Goal: Task Accomplishment & Management: Use online tool/utility

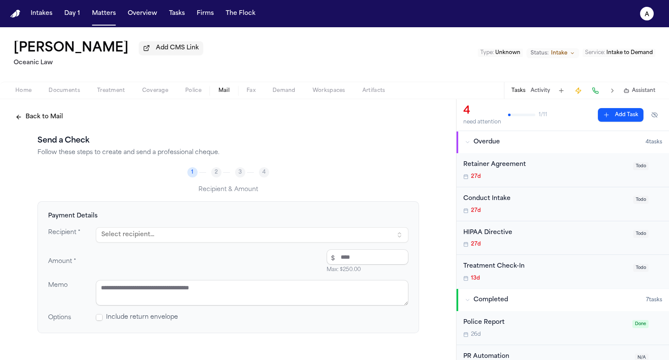
scroll to position [45, 0]
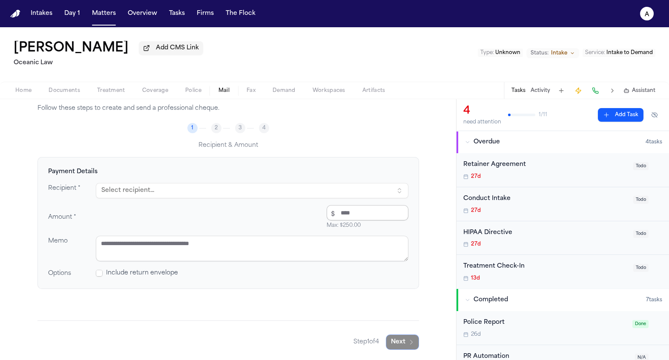
click at [335, 192] on button "Select recipient..." at bounding box center [252, 190] width 313 height 15
click at [185, 224] on div "Dean Keinan" at bounding box center [182, 227] width 149 height 9
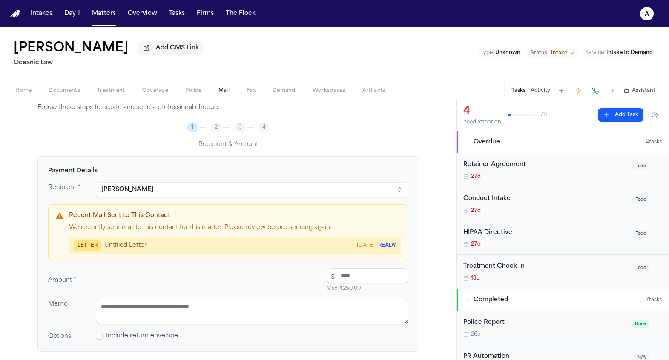
scroll to position [77, 0]
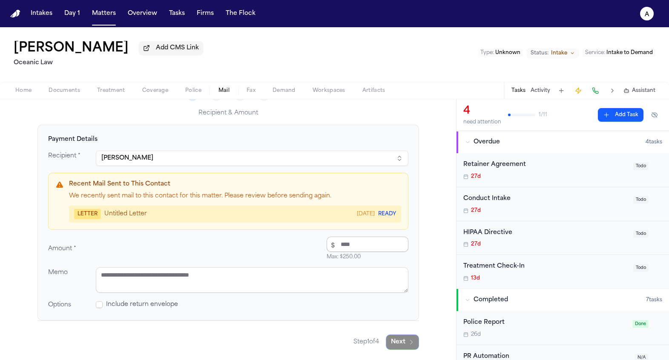
click at [360, 239] on input "number" at bounding box center [368, 244] width 82 height 15
type input "*****"
click at [318, 282] on textarea at bounding box center [252, 280] width 313 height 26
click at [112, 307] on span "Include return envelope" at bounding box center [142, 305] width 72 height 9
click at [103, 313] on div "Payment Details Recipient * Dean Keinan Recent Mail Sent to This Contact We rec…" at bounding box center [228, 223] width 382 height 196
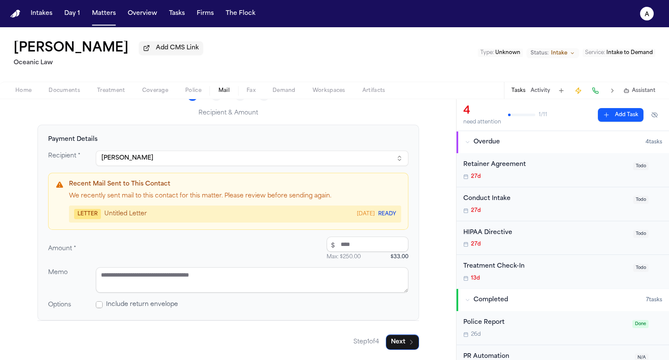
click at [96, 304] on span at bounding box center [99, 305] width 7 height 7
click at [401, 336] on button "Next" at bounding box center [402, 342] width 33 height 15
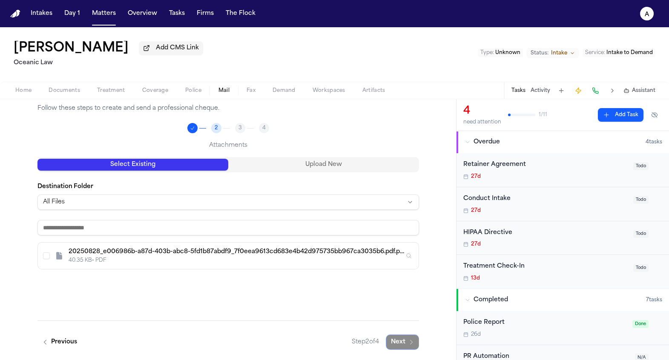
click at [45, 257] on button "Select V. Soso - Medical Records Fee Letter from Methodist Health System - 8.27…" at bounding box center [46, 256] width 7 height 7
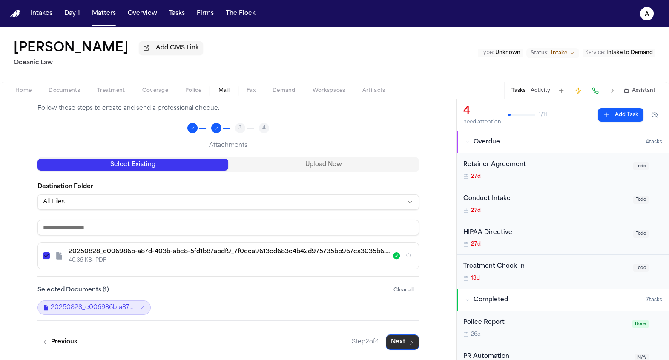
click at [397, 342] on button "Next" at bounding box center [402, 342] width 33 height 15
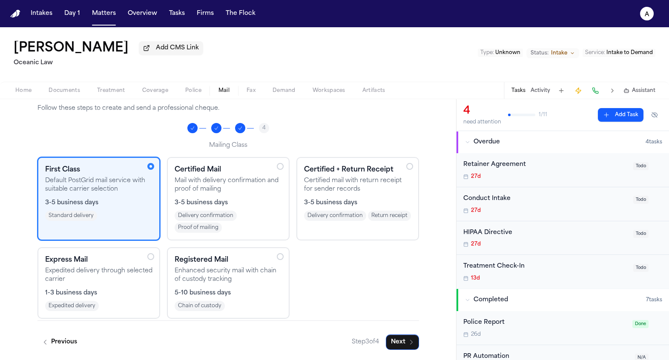
click at [124, 297] on div "1-3 business days" at bounding box center [98, 293] width 107 height 9
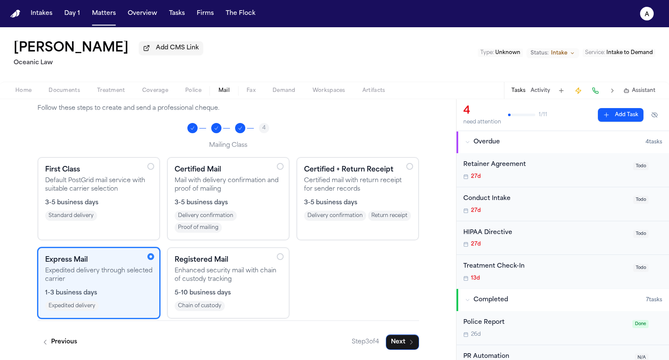
click at [403, 341] on button "Next" at bounding box center [402, 342] width 33 height 15
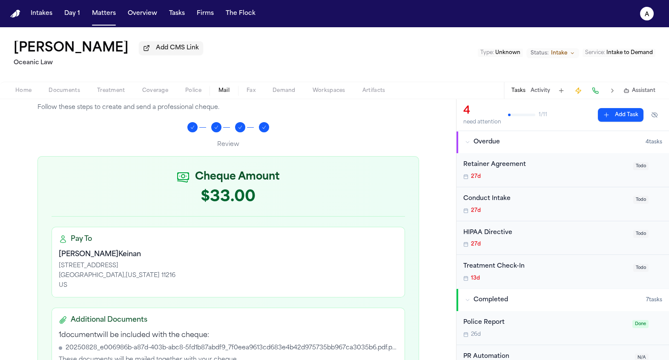
scroll to position [237, 0]
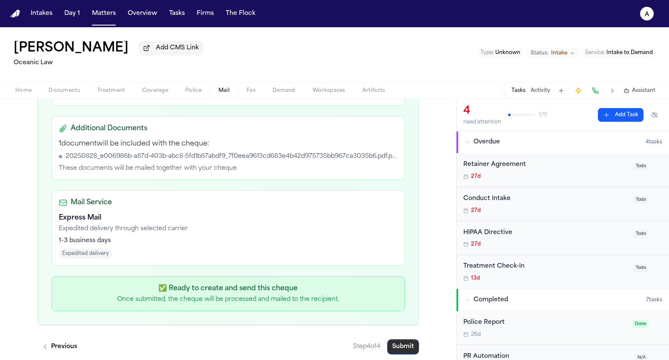
click at [401, 345] on button "Submit" at bounding box center [403, 346] width 32 height 15
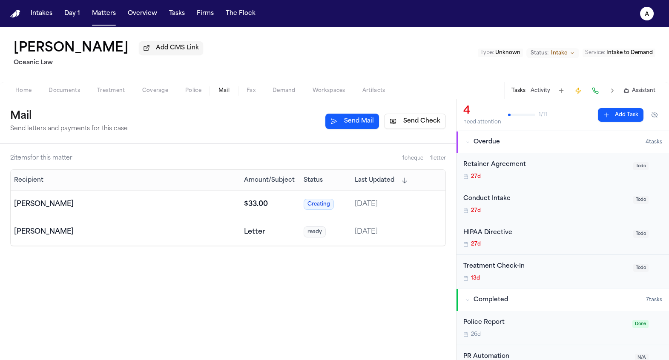
click at [356, 124] on button "Send Mail" at bounding box center [352, 121] width 54 height 15
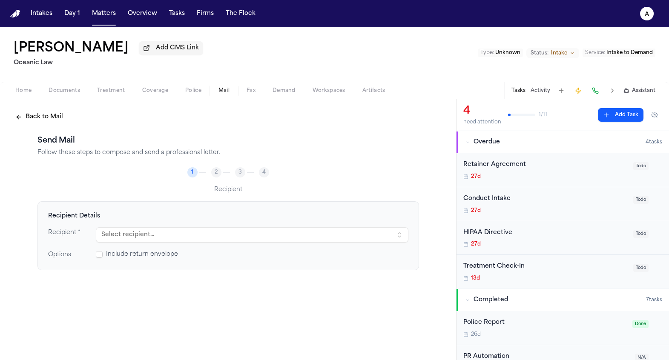
click at [195, 241] on button "Select recipient..." at bounding box center [252, 234] width 313 height 15
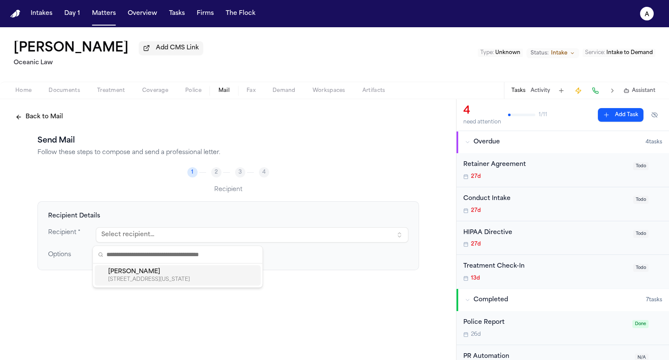
click at [186, 278] on div "13 BREVOORT PL APT 1, BROOKLYN, NEW YORK, 11216" at bounding box center [182, 279] width 149 height 7
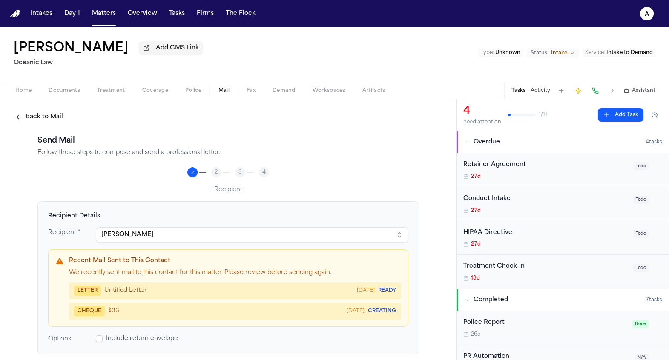
scroll to position [45, 0]
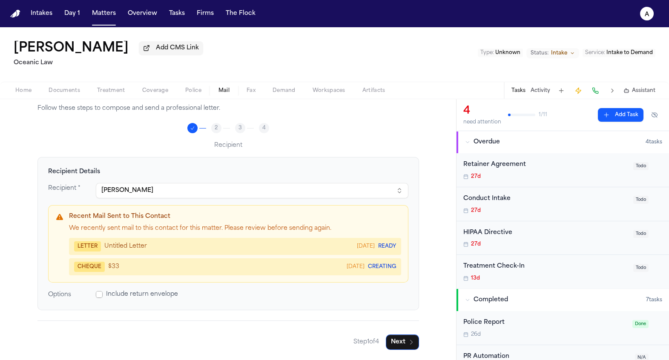
click at [96, 298] on span at bounding box center [99, 294] width 7 height 7
click at [399, 344] on button "Next" at bounding box center [402, 342] width 33 height 15
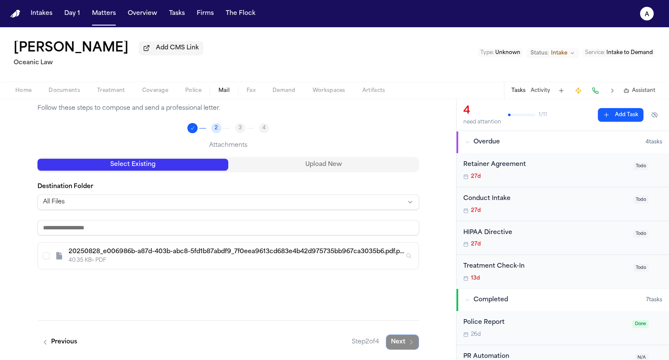
click at [38, 252] on div "20250828_e006986b-a87d-403b-abc8-5fd1b87abdf9_7f0eea9613cd683e4b42d975735bb967c…" at bounding box center [228, 256] width 381 height 26
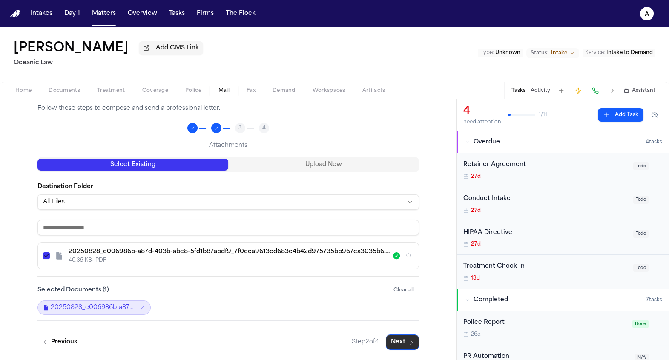
click at [402, 344] on button "Next" at bounding box center [402, 342] width 33 height 15
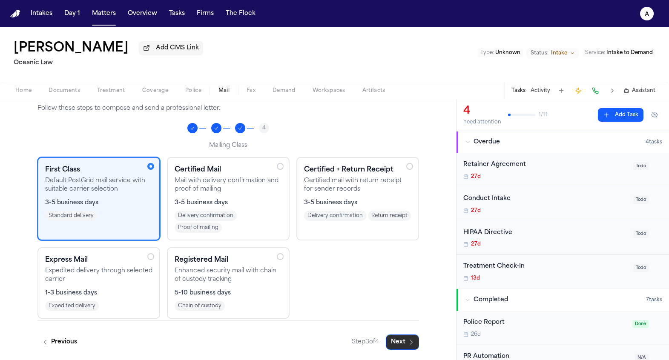
click at [398, 343] on button "Next" at bounding box center [402, 342] width 33 height 15
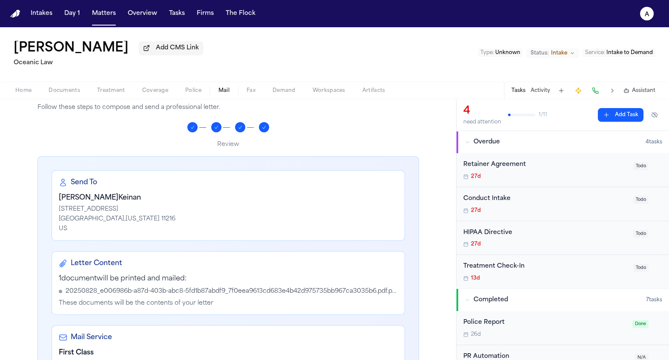
scroll to position [185, 0]
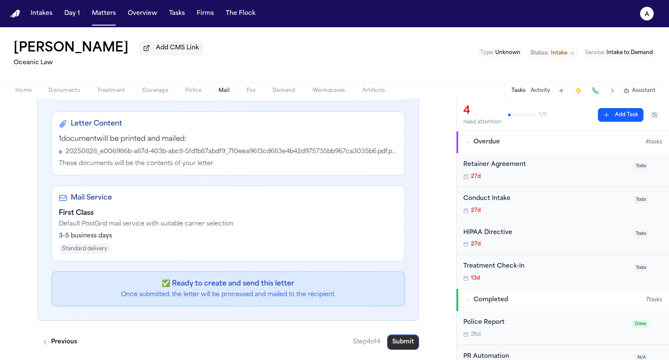
click at [409, 339] on button "Submit" at bounding box center [403, 342] width 32 height 15
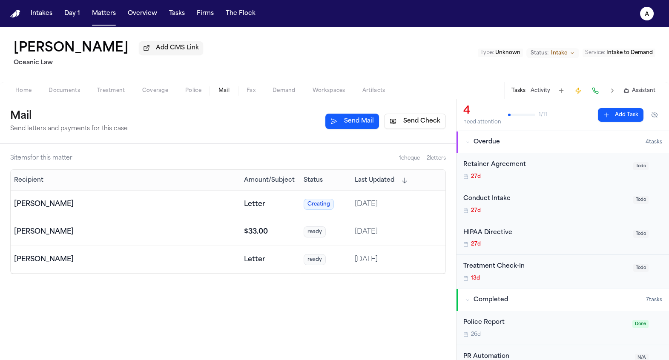
click at [190, 92] on span "Police" at bounding box center [193, 90] width 16 height 7
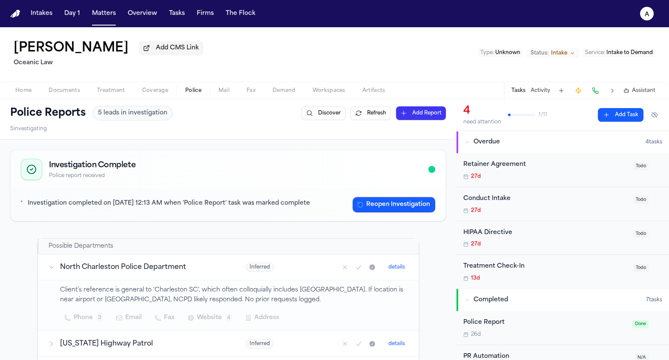
click at [368, 116] on button "Refresh" at bounding box center [371, 113] width 40 height 14
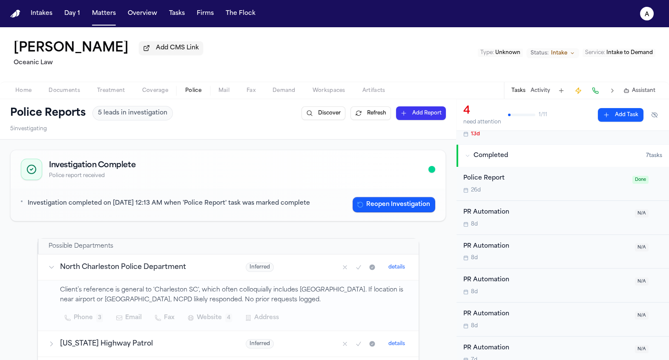
scroll to position [118, 0]
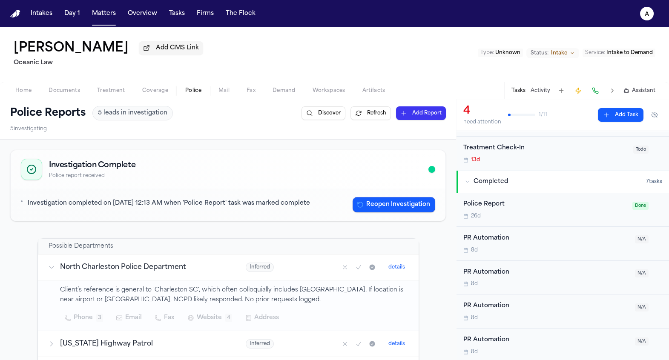
click at [386, 213] on div "Investigation completed on [DATE] 12:13 AM when 'Police Report' task was marked…" at bounding box center [228, 204] width 414 height 15
click at [387, 212] on button "Reopen Investigation" at bounding box center [394, 204] width 83 height 15
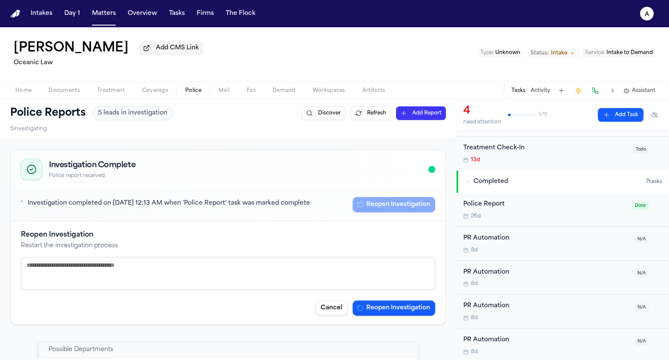
click at [324, 289] on textarea at bounding box center [228, 273] width 414 height 33
click at [373, 316] on button "Reopen Investigation" at bounding box center [394, 308] width 83 height 15
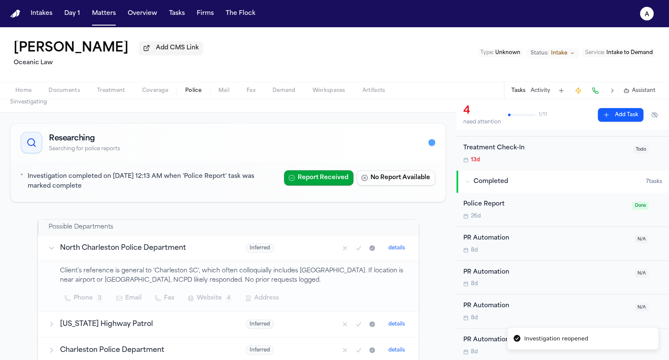
scroll to position [0, 0]
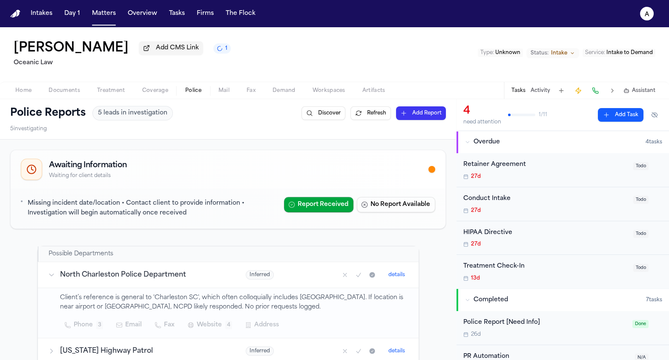
click at [516, 318] on div "Police Report [Need Info] 26d Done" at bounding box center [563, 328] width 213 height 34
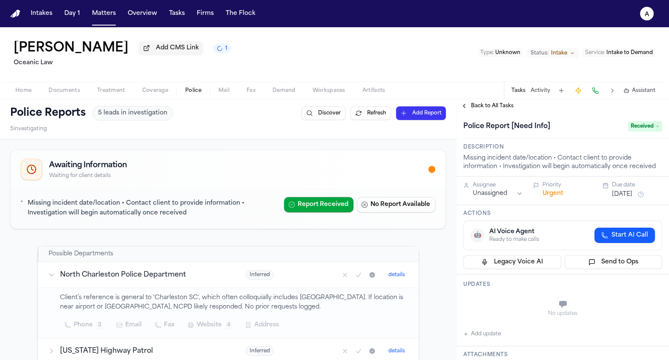
click at [636, 130] on span "Received" at bounding box center [645, 126] width 34 height 10
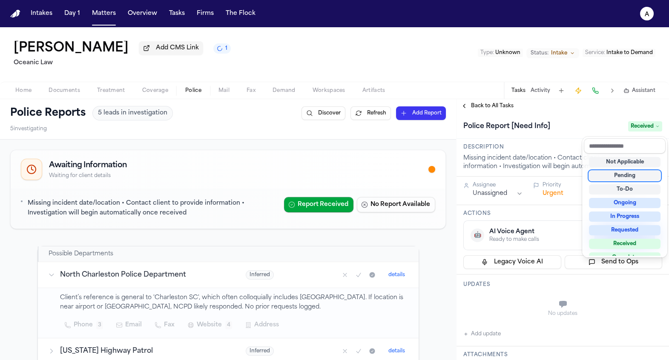
click at [634, 177] on div "Pending" at bounding box center [625, 176] width 72 height 10
click at [373, 269] on div "Police Reports 5 leads in investigation Discover Refresh Add Report 5 investiga…" at bounding box center [334, 229] width 669 height 261
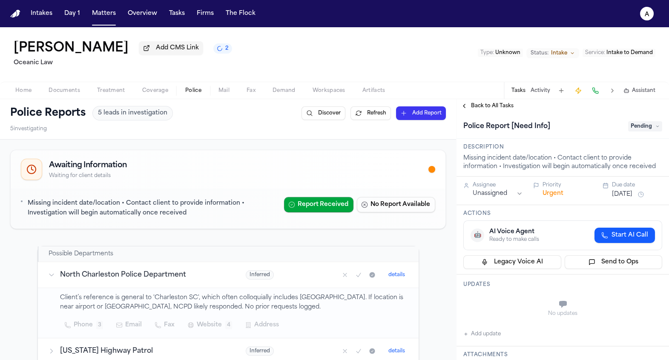
click at [505, 108] on span "Back to All Tasks" at bounding box center [492, 106] width 43 height 7
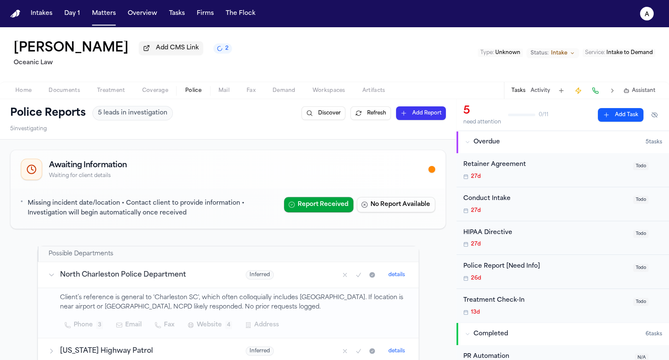
scroll to position [32, 0]
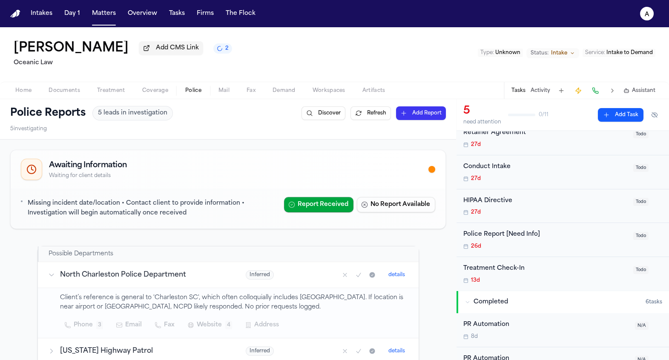
click at [530, 231] on div "Police Report [Need Info]" at bounding box center [545, 235] width 165 height 10
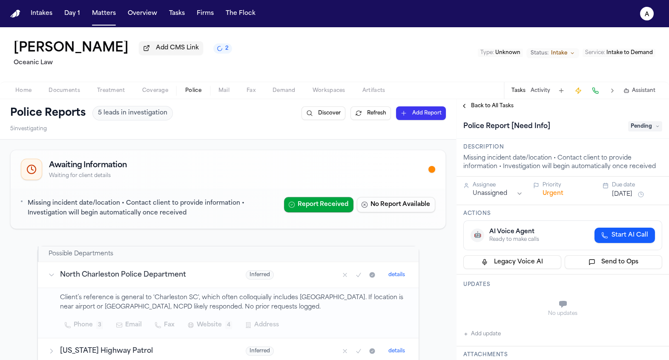
click at [385, 250] on td "Possible Departments" at bounding box center [228, 255] width 381 height 16
click at [147, 93] on span "Coverage" at bounding box center [155, 90] width 26 height 7
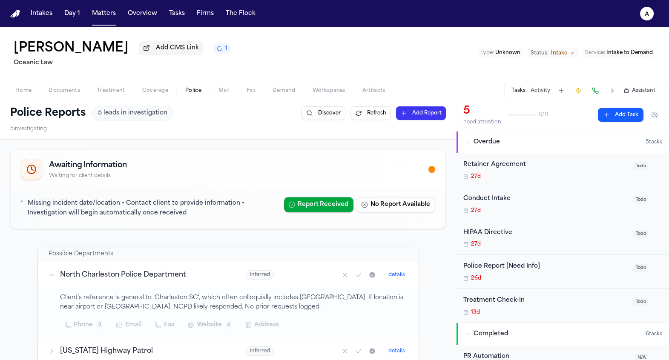
click at [192, 94] on span "Police" at bounding box center [193, 90] width 16 height 7
click at [207, 92] on button "Police" at bounding box center [193, 91] width 33 height 10
click at [178, 95] on button "Police" at bounding box center [193, 91] width 33 height 10
drag, startPoint x: 161, startPoint y: 94, endPoint x: 172, endPoint y: 95, distance: 10.7
click at [161, 94] on span "Coverage" at bounding box center [155, 90] width 26 height 7
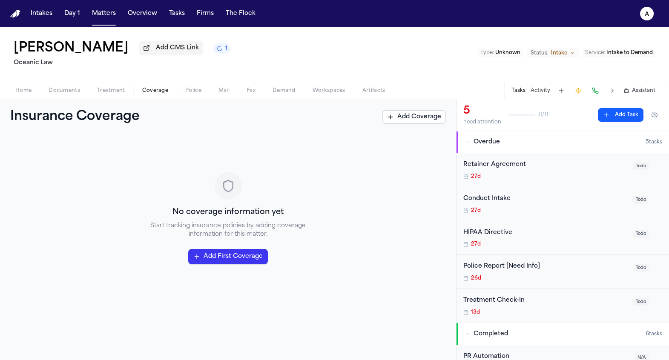
click at [192, 94] on span "Police" at bounding box center [193, 90] width 16 height 7
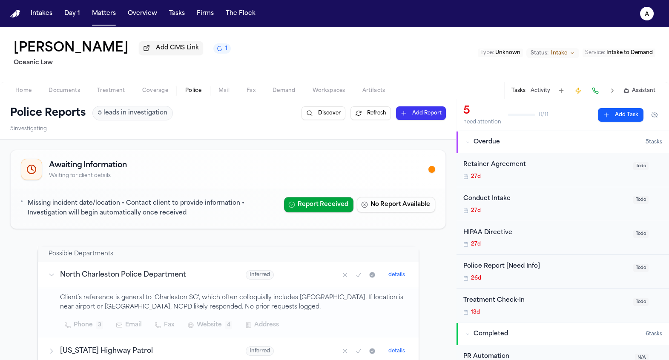
click at [228, 94] on span "Mail" at bounding box center [223, 90] width 11 height 7
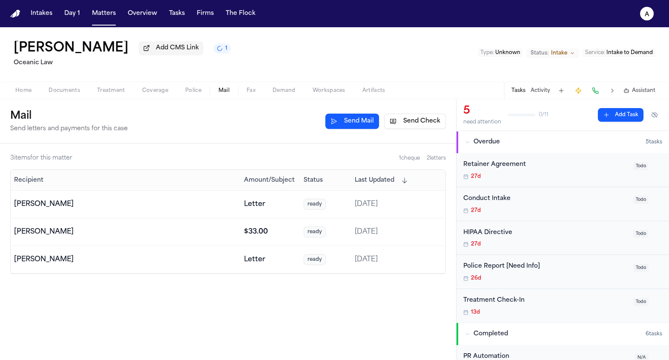
click at [185, 94] on span "Police" at bounding box center [193, 90] width 16 height 7
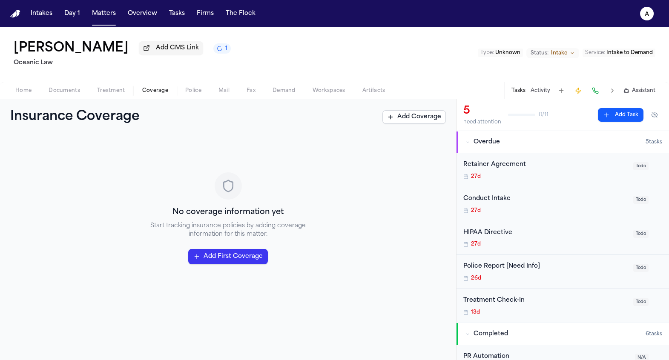
click at [147, 94] on span "Coverage" at bounding box center [155, 90] width 26 height 7
click at [201, 91] on button "Police" at bounding box center [193, 91] width 33 height 10
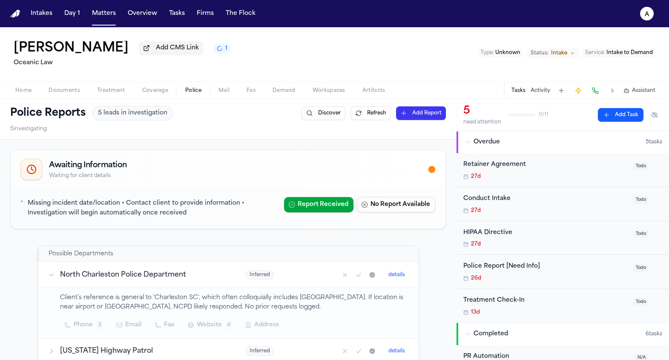
click at [234, 91] on button "Mail" at bounding box center [224, 91] width 28 height 10
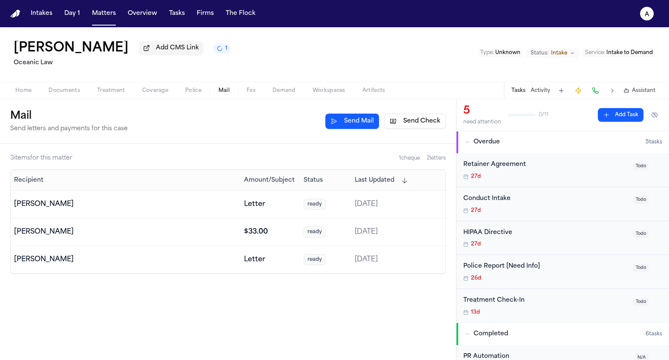
click at [166, 88] on span "Coverage" at bounding box center [155, 90] width 26 height 7
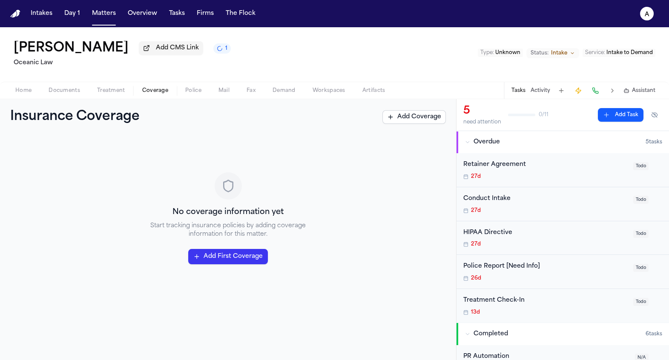
click at [190, 91] on span "Police" at bounding box center [193, 90] width 16 height 7
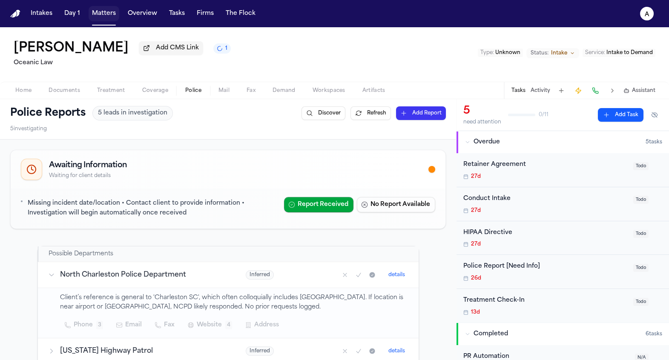
click at [96, 15] on button "Matters" at bounding box center [104, 13] width 31 height 15
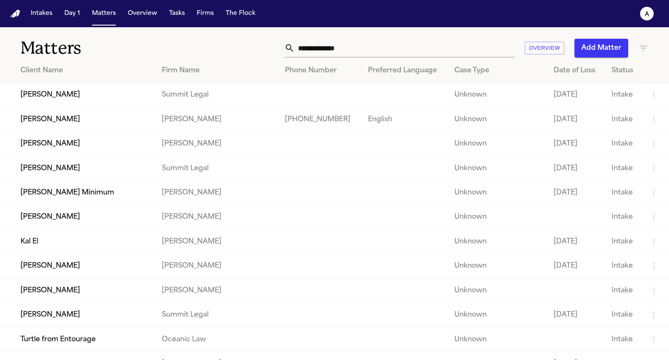
click at [61, 279] on td "[PERSON_NAME]" at bounding box center [77, 266] width 155 height 24
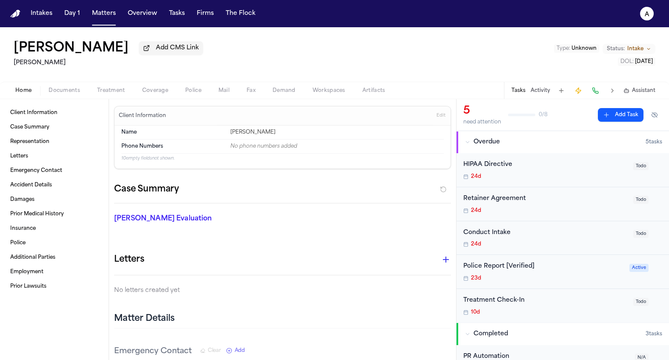
click at [195, 89] on span "Police" at bounding box center [193, 90] width 16 height 7
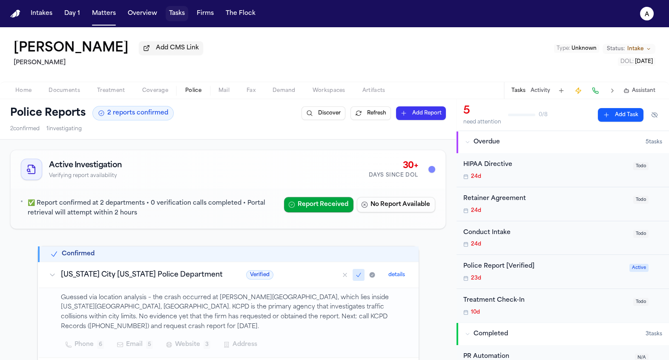
click at [170, 15] on button "Tasks" at bounding box center [177, 13] width 23 height 15
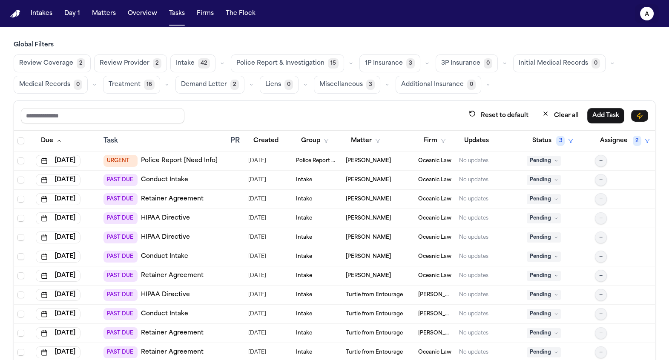
click at [647, 12] on text "a" at bounding box center [647, 14] width 5 height 6
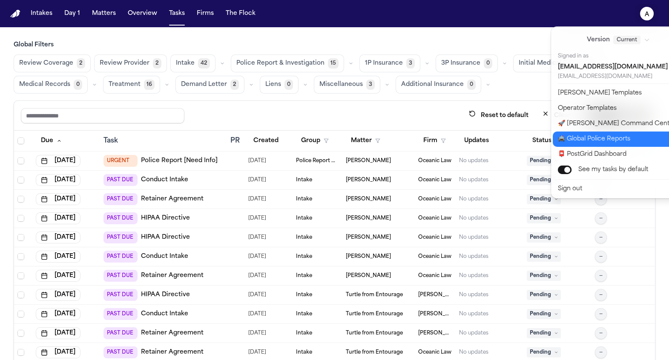
click at [618, 139] on button "🚔 Global Police Reports" at bounding box center [624, 139] width 142 height 15
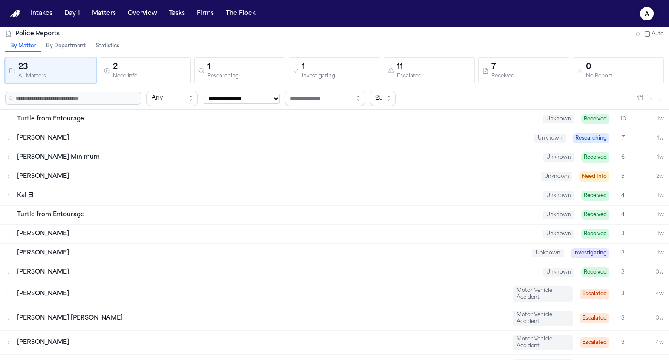
click at [651, 14] on icon "a" at bounding box center [647, 14] width 14 height 14
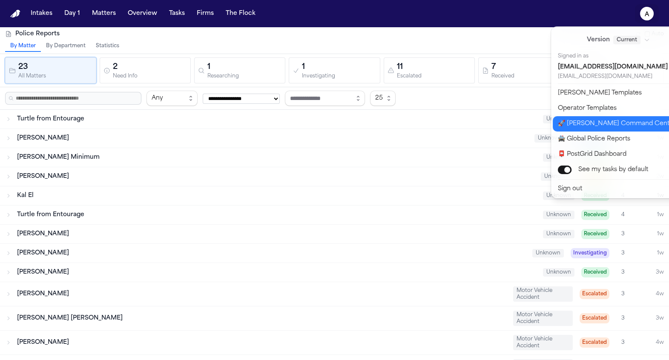
drag, startPoint x: 633, startPoint y: 155, endPoint x: 633, endPoint y: 121, distance: 34.1
click at [633, 121] on div "Version Current Signed in as admin@finchlegal.com admin@finchlegal.com Bland Te…" at bounding box center [623, 112] width 145 height 172
click at [633, 121] on button "🚀 Bland Command Center" at bounding box center [624, 123] width 142 height 15
select select "**"
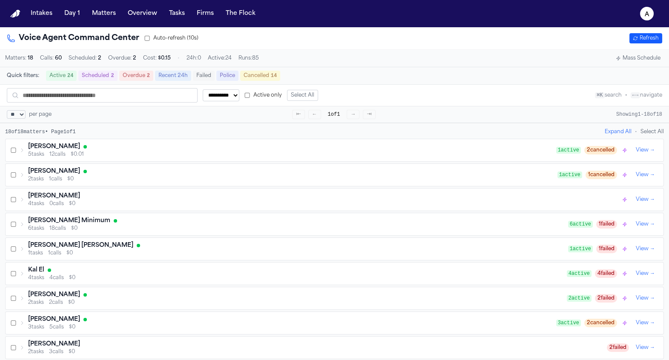
click at [646, 60] on button "Mass Schedule" at bounding box center [638, 58] width 52 height 10
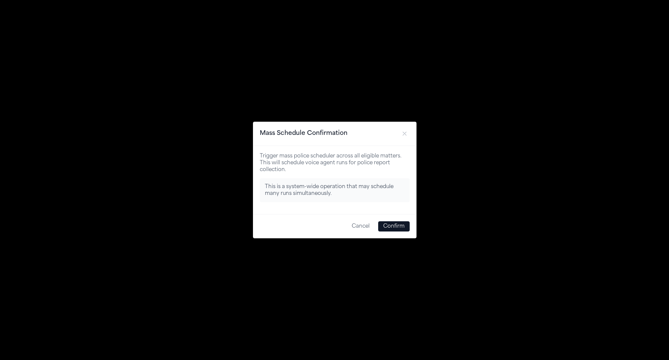
click at [405, 223] on button "Confirm" at bounding box center [394, 226] width 32 height 10
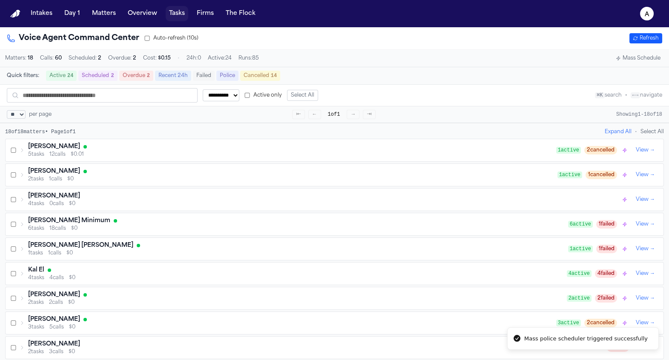
click at [167, 14] on button "Tasks" at bounding box center [177, 13] width 23 height 15
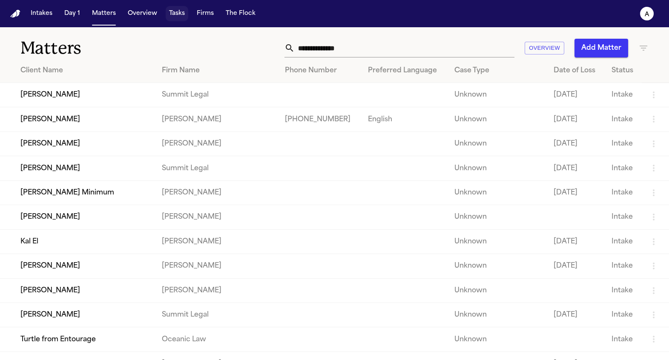
click at [184, 14] on button "Tasks" at bounding box center [177, 13] width 23 height 15
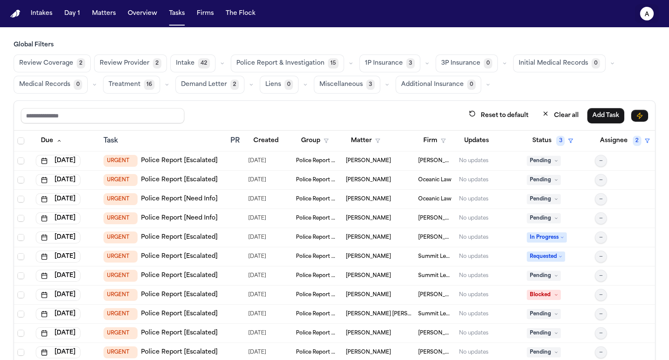
click at [641, 14] on icon "a" at bounding box center [647, 14] width 14 height 14
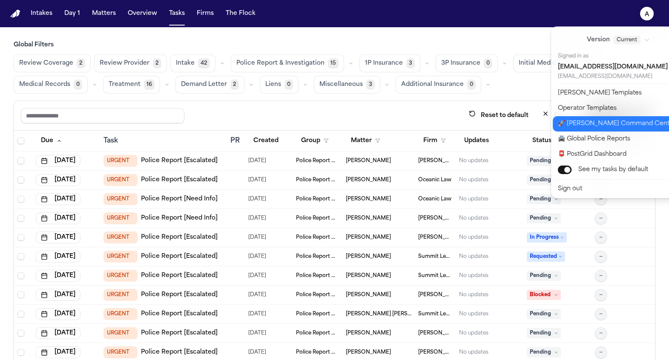
click at [612, 121] on button "🚀 [PERSON_NAME] Command Center" at bounding box center [624, 123] width 142 height 15
select select "**"
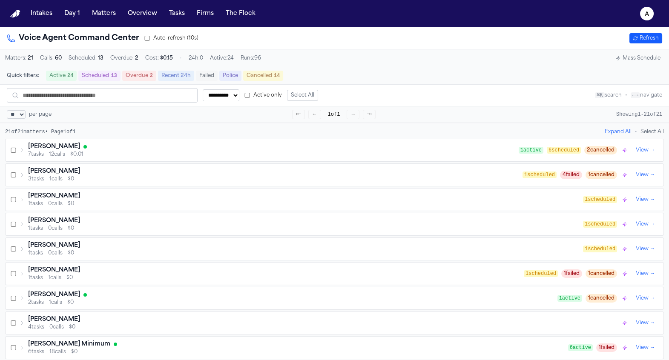
click at [644, 57] on button "Mass Schedule" at bounding box center [638, 58] width 52 height 10
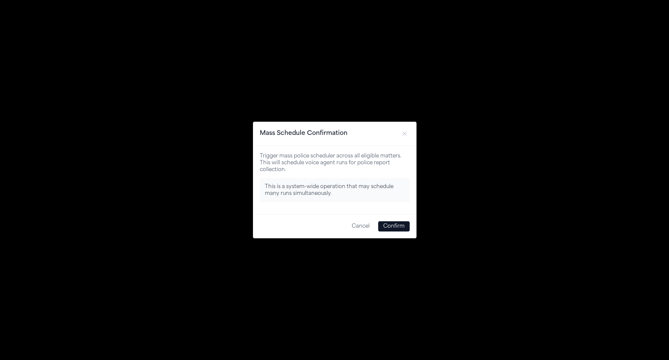
click at [392, 224] on button "Confirm" at bounding box center [394, 226] width 32 height 10
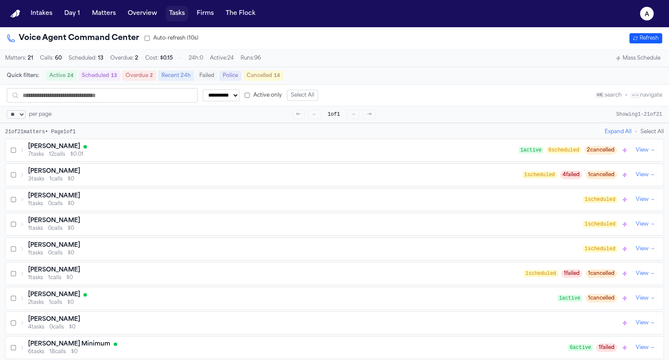
click at [180, 15] on button "Tasks" at bounding box center [177, 13] width 23 height 15
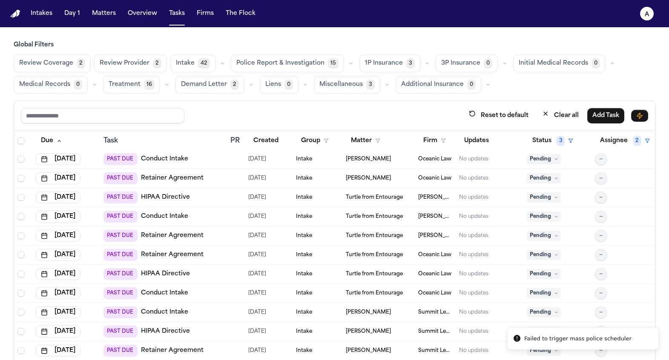
scroll to position [741, 0]
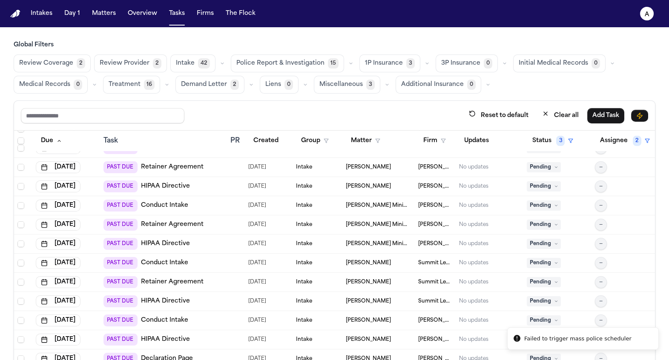
click at [272, 60] on span "Police Report & Investigation" at bounding box center [280, 63] width 88 height 9
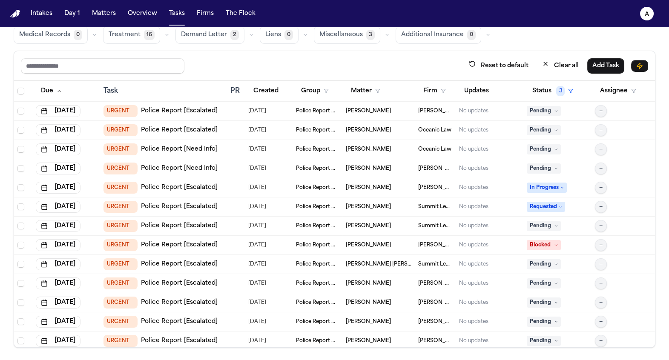
scroll to position [10, 0]
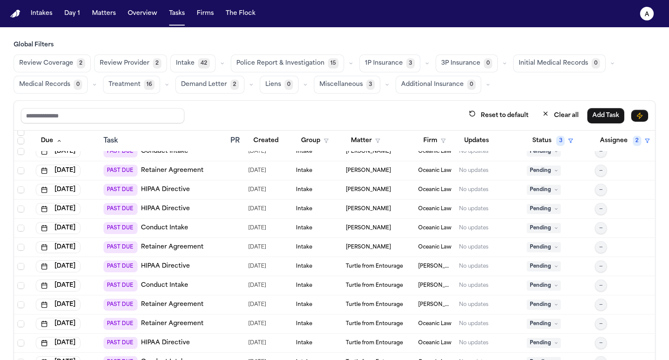
scroll to position [86, 0]
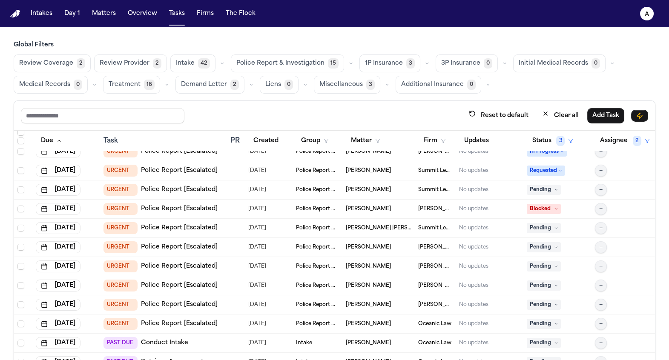
click at [227, 230] on td at bounding box center [236, 228] width 18 height 19
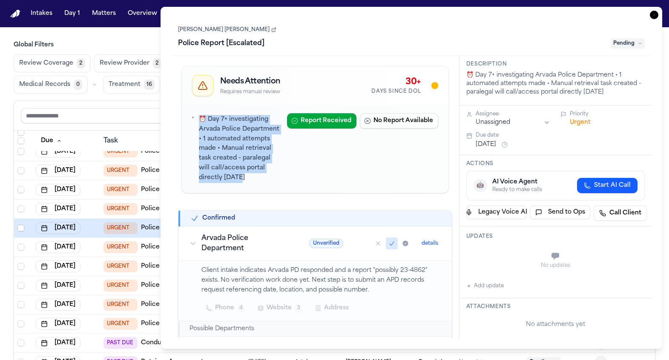
drag, startPoint x: 302, startPoint y: 145, endPoint x: 199, endPoint y: 112, distance: 107.5
click at [199, 112] on div "⏰ Day 7+ investigating Arvada Police Department • 1 automated attempts made • M…" at bounding box center [315, 149] width 267 height 88
click at [246, 124] on p "⏰ Day 7+ investigating Arvada Police Department • 1 automated attempts made • M…" at bounding box center [239, 149] width 81 height 68
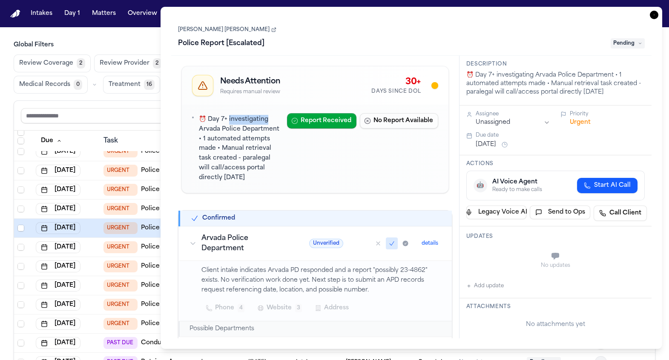
click at [246, 124] on p "⏰ Day 7+ investigating Arvada Police Department • 1 automated attempts made • M…" at bounding box center [239, 149] width 81 height 68
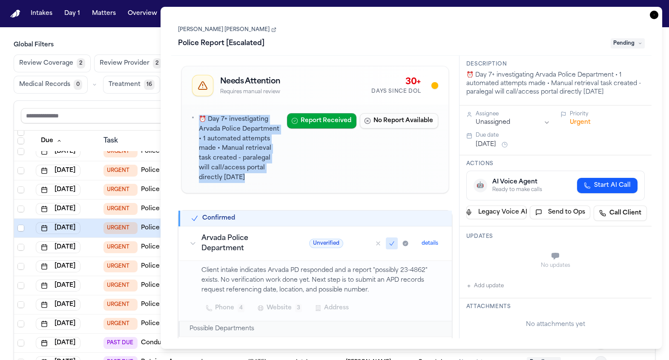
click at [246, 124] on p "⏰ Day 7+ investigating Arvada Police Department • 1 automated attempts made • M…" at bounding box center [239, 149] width 81 height 68
click at [245, 134] on p "⏰ Day 7+ investigating Arvada Police Department • 1 automated attempts made • M…" at bounding box center [239, 149] width 81 height 68
drag, startPoint x: 258, startPoint y: 137, endPoint x: 182, endPoint y: 116, distance: 78.7
click at [182, 116] on div "⏰ Day 7+ investigating Arvada Police Department • 1 automated attempts made • M…" at bounding box center [315, 149] width 267 height 88
click at [230, 124] on p "⏰ Day 7+ investigating Arvada Police Department • 1 automated attempts made • M…" at bounding box center [239, 149] width 81 height 68
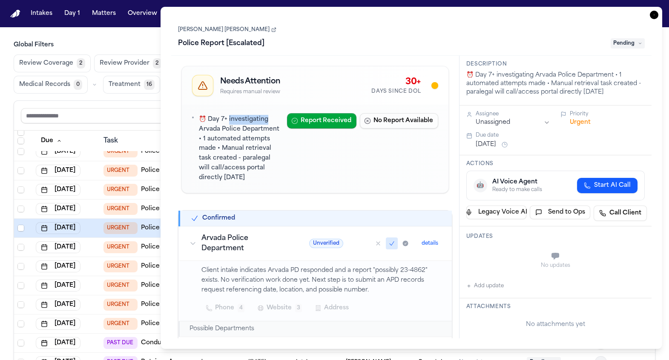
click at [230, 124] on p "⏰ Day 7+ investigating Arvada Police Department • 1 automated attempts made • M…" at bounding box center [239, 149] width 81 height 68
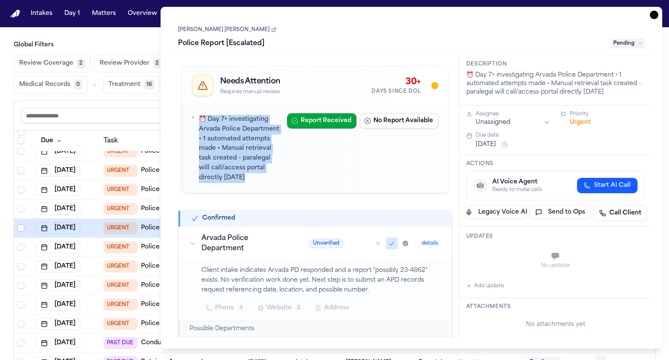
click at [230, 124] on p "⏰ Day 7+ investigating Arvada Police Department • 1 automated attempts made • M…" at bounding box center [239, 149] width 81 height 68
click at [230, 139] on p "⏰ Day 7+ investigating Arvada Police Department • 1 automated attempts made • M…" at bounding box center [239, 149] width 81 height 68
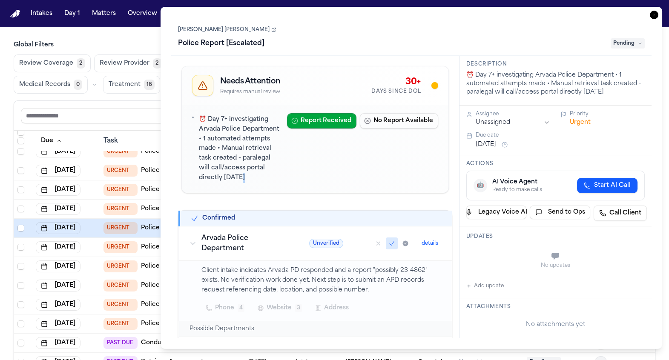
click at [230, 139] on p "⏰ Day 7+ investigating Arvada Police Department • 1 automated attempts made • M…" at bounding box center [239, 149] width 81 height 68
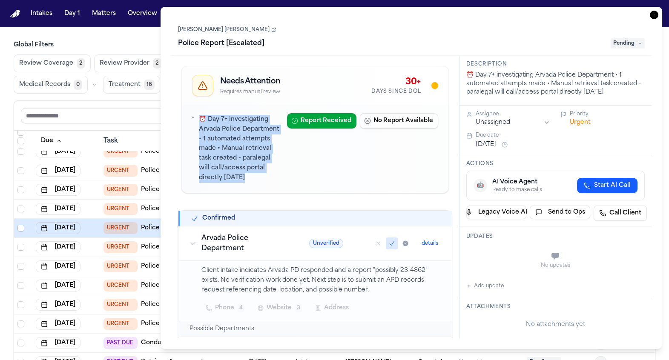
click at [230, 139] on p "⏰ Day 7+ investigating Arvada Police Department • 1 automated attempts made • M…" at bounding box center [239, 149] width 81 height 68
click at [255, 141] on p "⏰ Day 7+ investigating Arvada Police Department • 1 automated attempts made • M…" at bounding box center [239, 149] width 81 height 68
drag, startPoint x: 261, startPoint y: 141, endPoint x: 194, endPoint y: 121, distance: 70.2
click at [194, 121] on div "⏰ Day 7+ investigating Arvada Police Department • 1 automated attempts made • M…" at bounding box center [236, 148] width 88 height 71
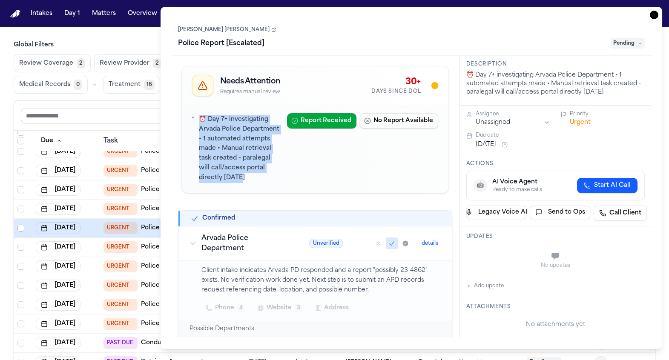
click at [248, 134] on p "⏰ Day 7+ investigating Arvada Police Department • 1 automated attempts made • M…" at bounding box center [239, 149] width 81 height 68
drag, startPoint x: 253, startPoint y: 135, endPoint x: 184, endPoint y: 114, distance: 71.8
click at [184, 114] on div "⏰ Day 7+ investigating Arvada Police Department • 1 automated attempts made • M…" at bounding box center [315, 149] width 267 height 88
click at [244, 134] on p "⏰ Day 7+ investigating Arvada Police Department • 1 automated attempts made • M…" at bounding box center [239, 149] width 81 height 68
drag, startPoint x: 278, startPoint y: 137, endPoint x: 254, endPoint y: 132, distance: 23.8
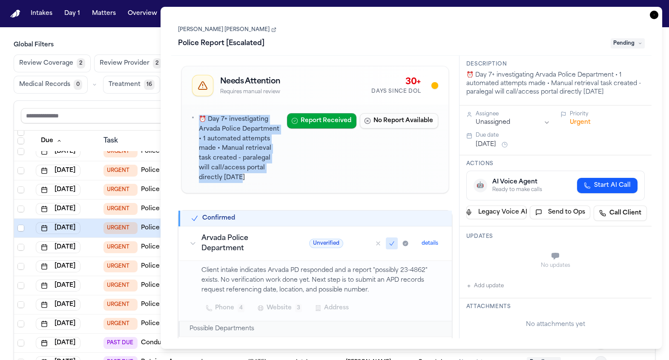
click at [259, 133] on p "⏰ Day 7+ investigating Arvada Police Department • 1 automated attempts made • M…" at bounding box center [239, 149] width 81 height 68
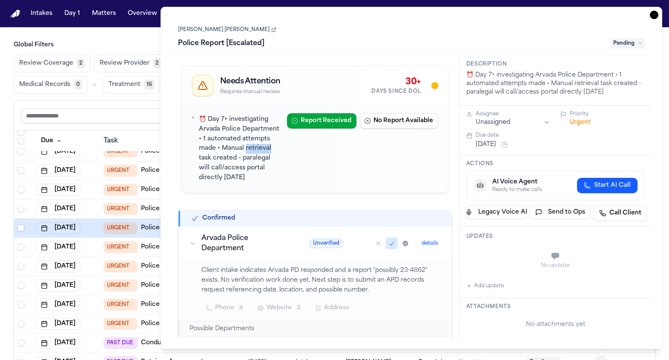
click at [259, 133] on p "⏰ Day 7+ investigating Arvada Police Department • 1 automated attempts made • M…" at bounding box center [239, 149] width 81 height 68
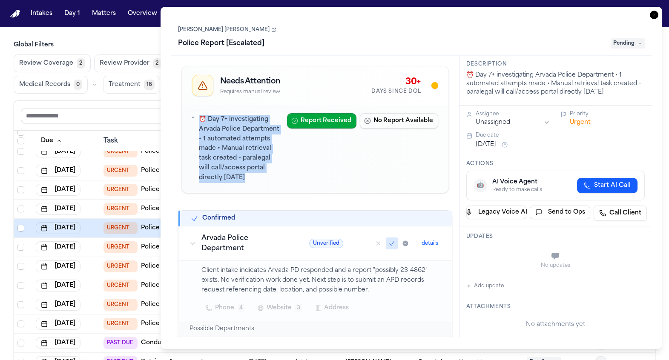
click at [259, 133] on p "⏰ Day 7+ investigating Arvada Police Department • 1 automated attempts made • M…" at bounding box center [239, 149] width 81 height 68
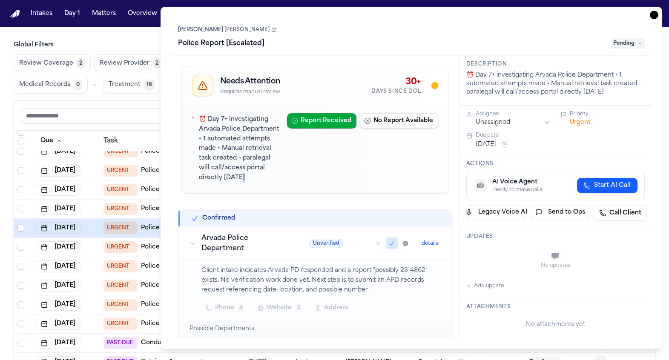
click at [257, 138] on p "⏰ Day 7+ investigating Arvada Police Department • 1 automated attempts made • M…" at bounding box center [239, 149] width 81 height 68
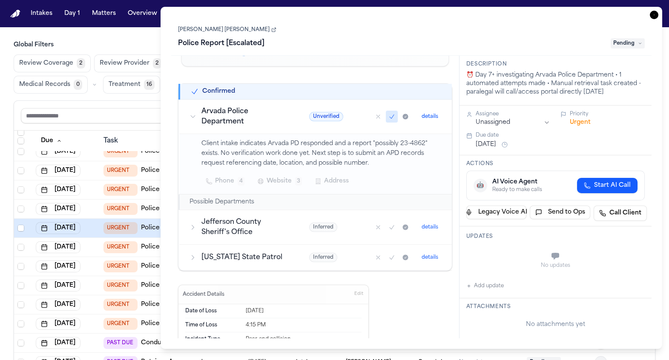
scroll to position [117, 0]
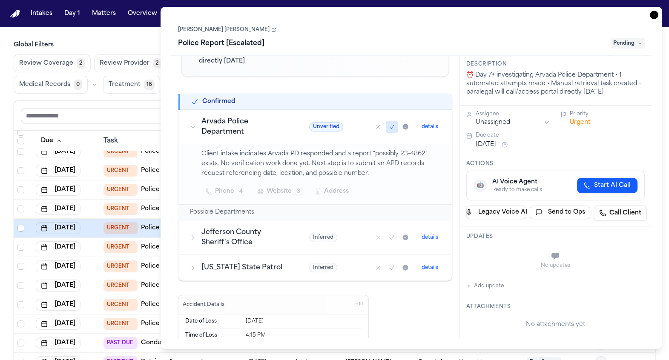
click at [100, 236] on td "URGENT Police Report [Escalated]" at bounding box center [163, 228] width 127 height 19
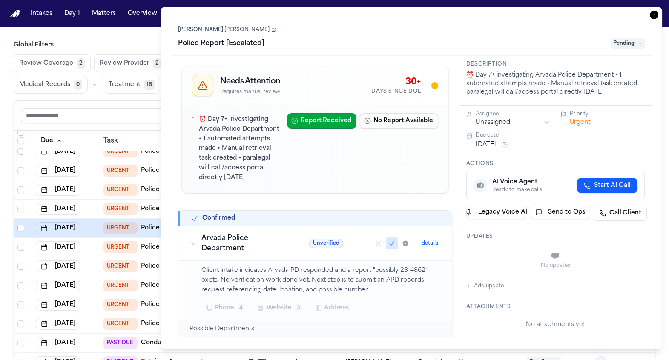
click at [100, 236] on td "URGENT Police Report [Escalated]" at bounding box center [163, 228] width 127 height 19
click at [137, 128] on div "Reset to default Clear all Add Task" at bounding box center [334, 116] width 641 height 30
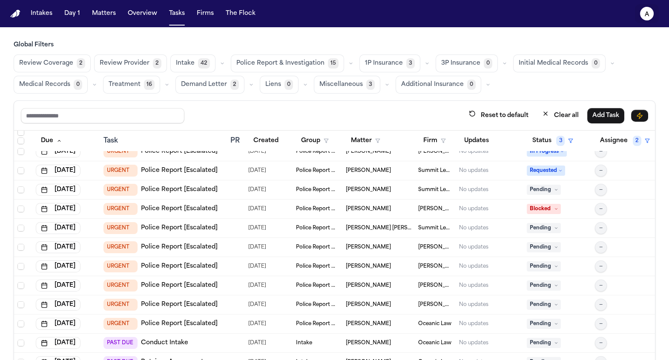
click at [648, 20] on icon "a" at bounding box center [647, 14] width 14 height 14
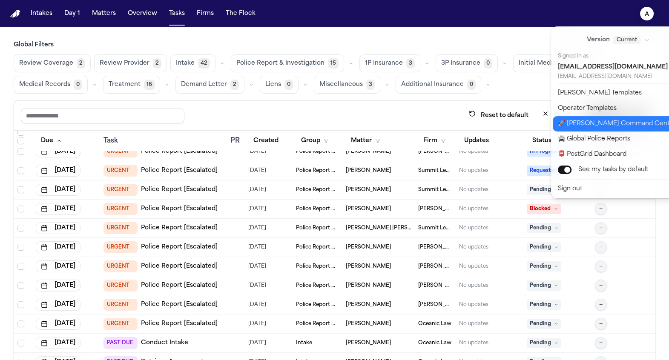
click at [627, 128] on button "🚀 Bland Command Center" at bounding box center [624, 123] width 142 height 15
select select "**"
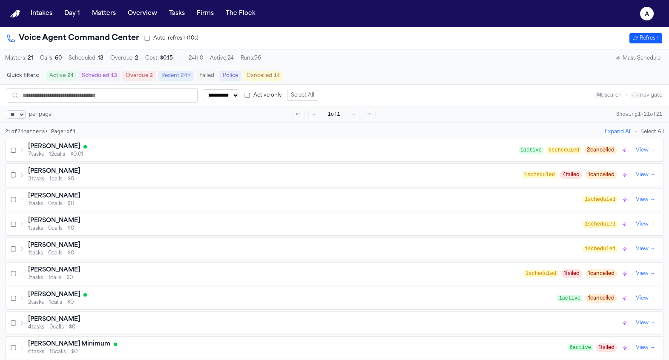
click at [636, 60] on button "Mass Schedule" at bounding box center [638, 58] width 52 height 10
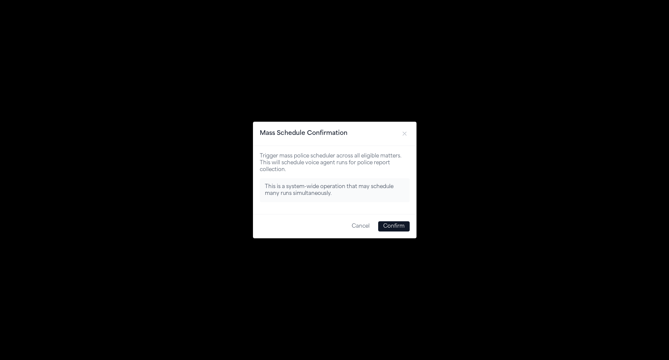
click at [401, 227] on button "Confirm" at bounding box center [394, 226] width 32 height 10
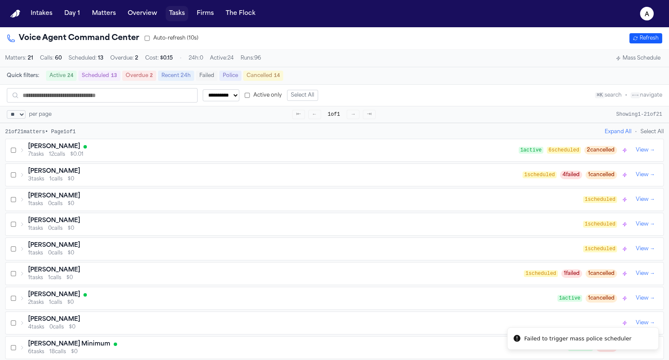
click at [166, 14] on button "Tasks" at bounding box center [177, 13] width 23 height 15
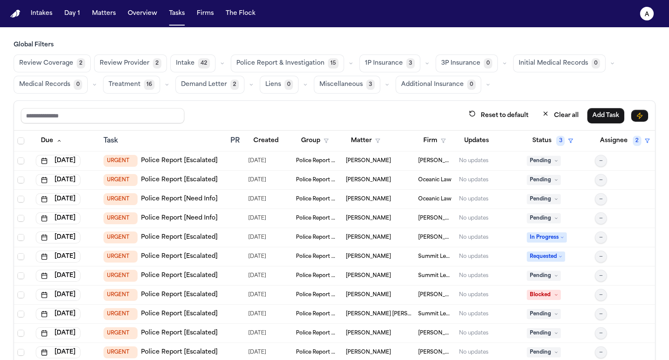
click at [224, 252] on td "URGENT Police Report [Escalated]" at bounding box center [163, 256] width 127 height 19
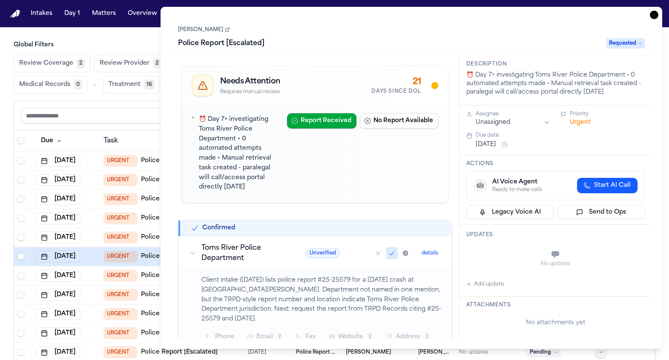
click at [280, 135] on p "⏰ Day 7+ investigating Toms River Police Department • 0 automated attempts made…" at bounding box center [239, 154] width 81 height 78
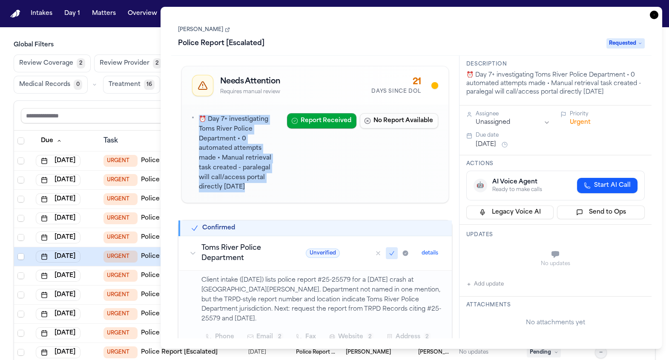
click at [280, 135] on p "⏰ Day 7+ investigating Toms River Police Department • 0 automated attempts made…" at bounding box center [239, 154] width 81 height 78
click at [280, 128] on p "⏰ Day 7+ investigating Toms River Police Department • 0 automated attempts made…" at bounding box center [239, 154] width 81 height 78
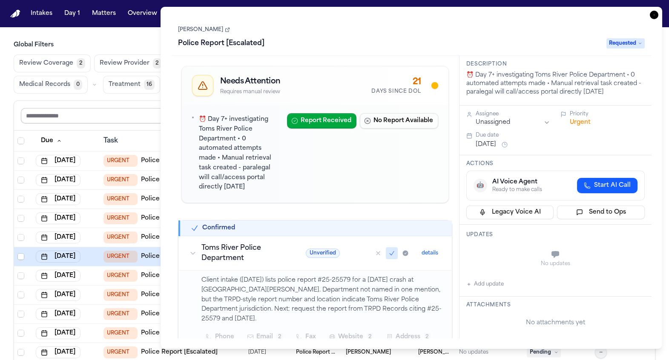
click at [93, 112] on input "text" at bounding box center [103, 115] width 164 height 15
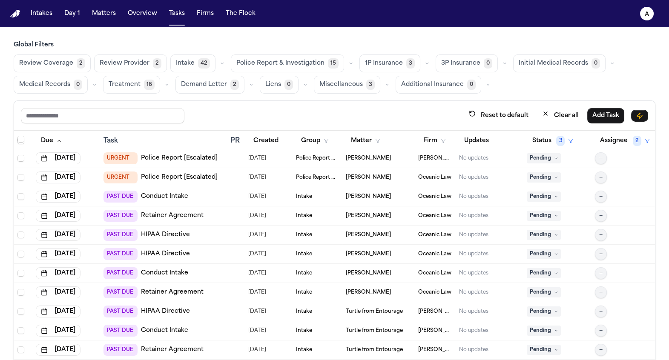
scroll to position [437, 0]
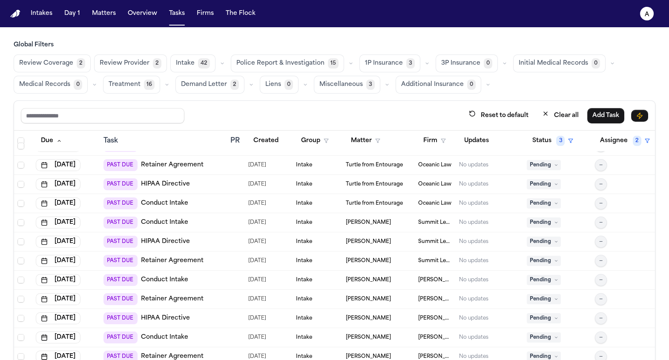
click at [286, 62] on span "Police Report & Investigation" at bounding box center [280, 63] width 88 height 9
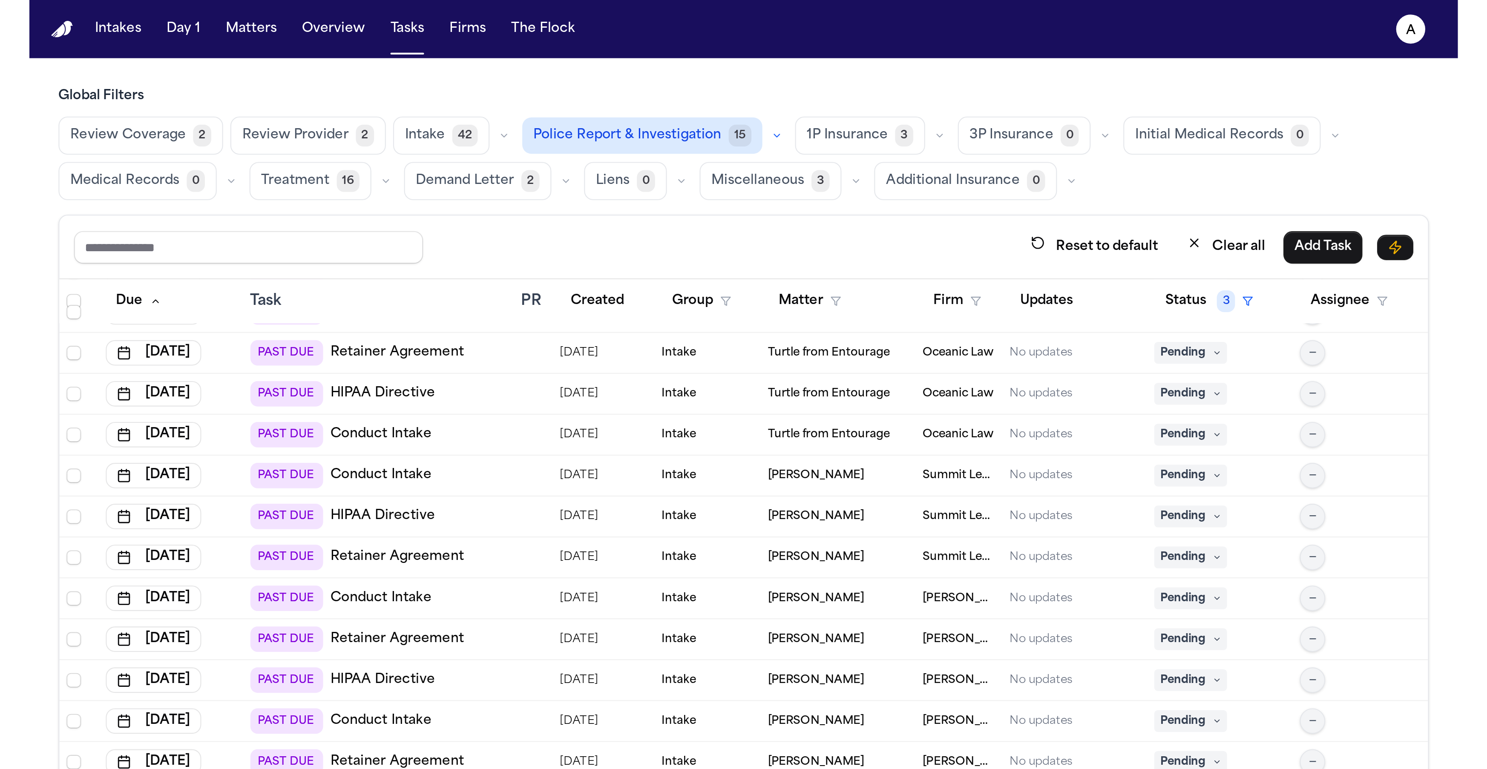
scroll to position [41, 0]
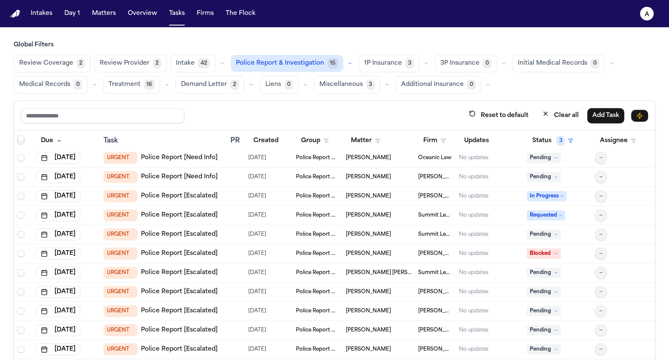
click at [231, 225] on td at bounding box center [236, 234] width 18 height 19
click at [101, 213] on td "URGENT Police Report [Escalated]" at bounding box center [163, 215] width 127 height 19
click at [98, 232] on td "[DATE]" at bounding box center [66, 234] width 68 height 19
click at [100, 266] on td "URGENT Police Report [Escalated]" at bounding box center [163, 273] width 127 height 19
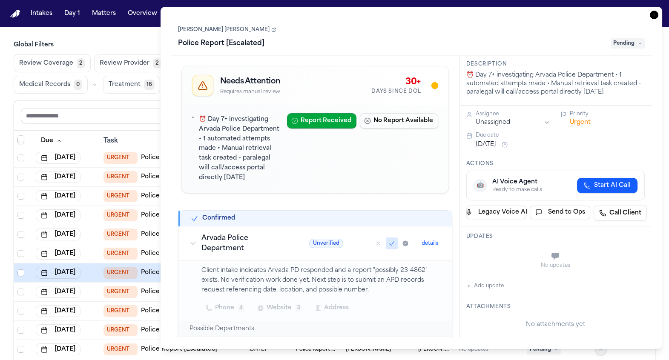
click at [220, 30] on link "[PERSON_NAME] [PERSON_NAME]" at bounding box center [227, 29] width 98 height 7
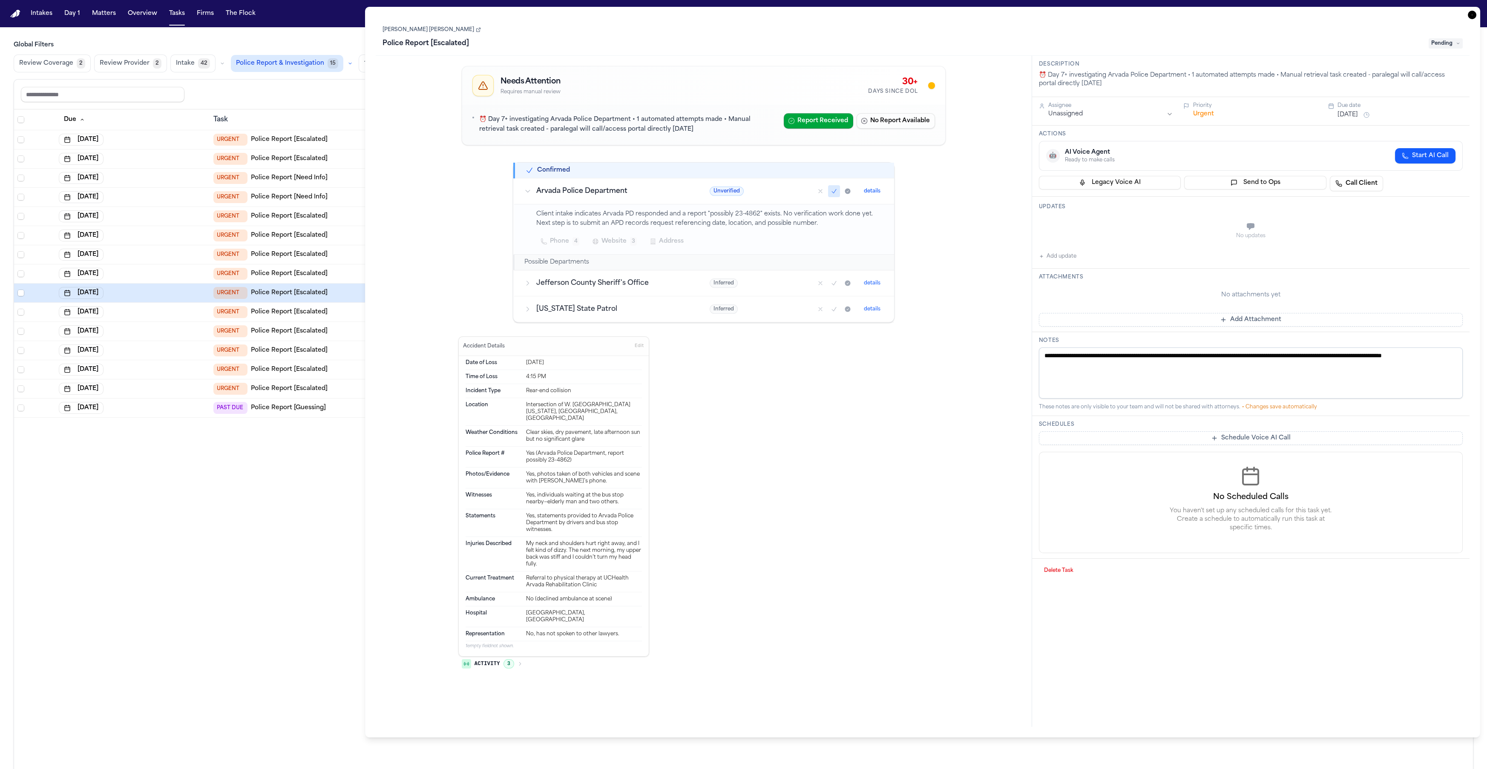
click at [669, 17] on icon "button" at bounding box center [1472, 15] width 9 height 9
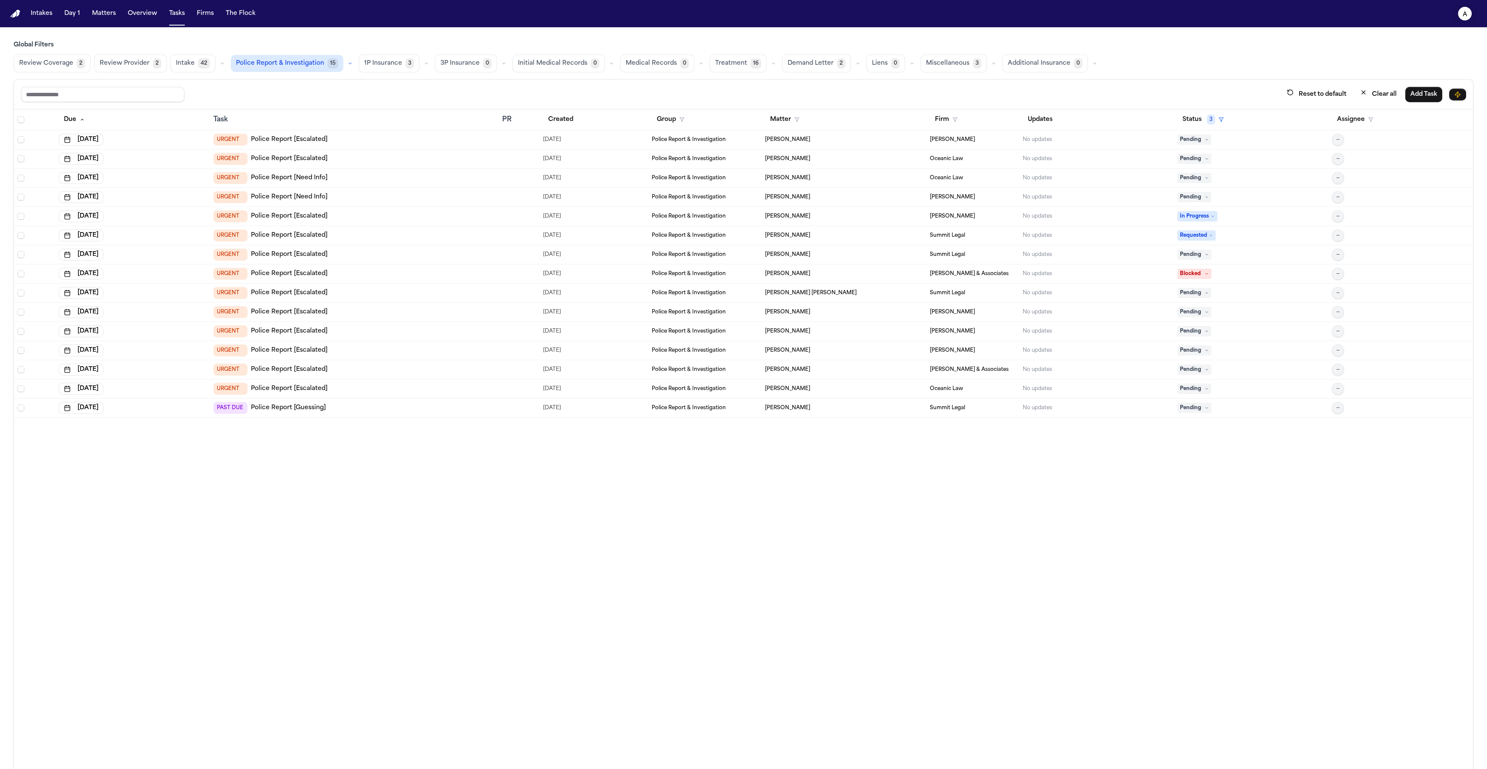
click at [669, 17] on button "a" at bounding box center [1465, 13] width 24 height 19
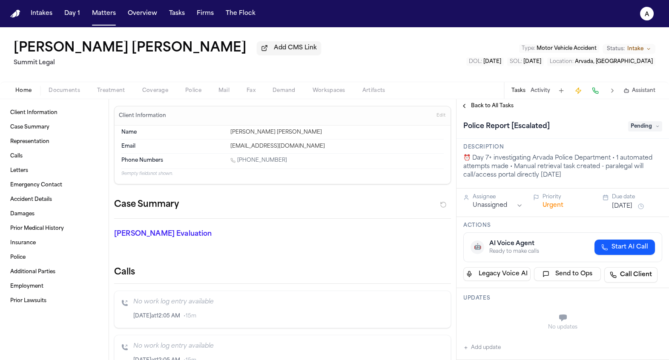
click at [177, 90] on button "Police" at bounding box center [193, 91] width 33 height 10
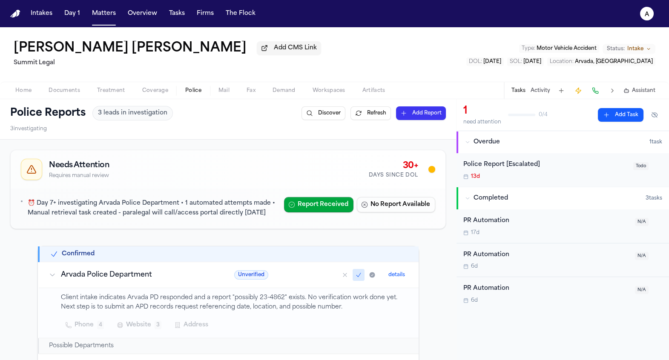
click at [360, 115] on button "Refresh" at bounding box center [371, 113] width 40 height 14
click at [359, 115] on button "Refresh" at bounding box center [371, 113] width 40 height 14
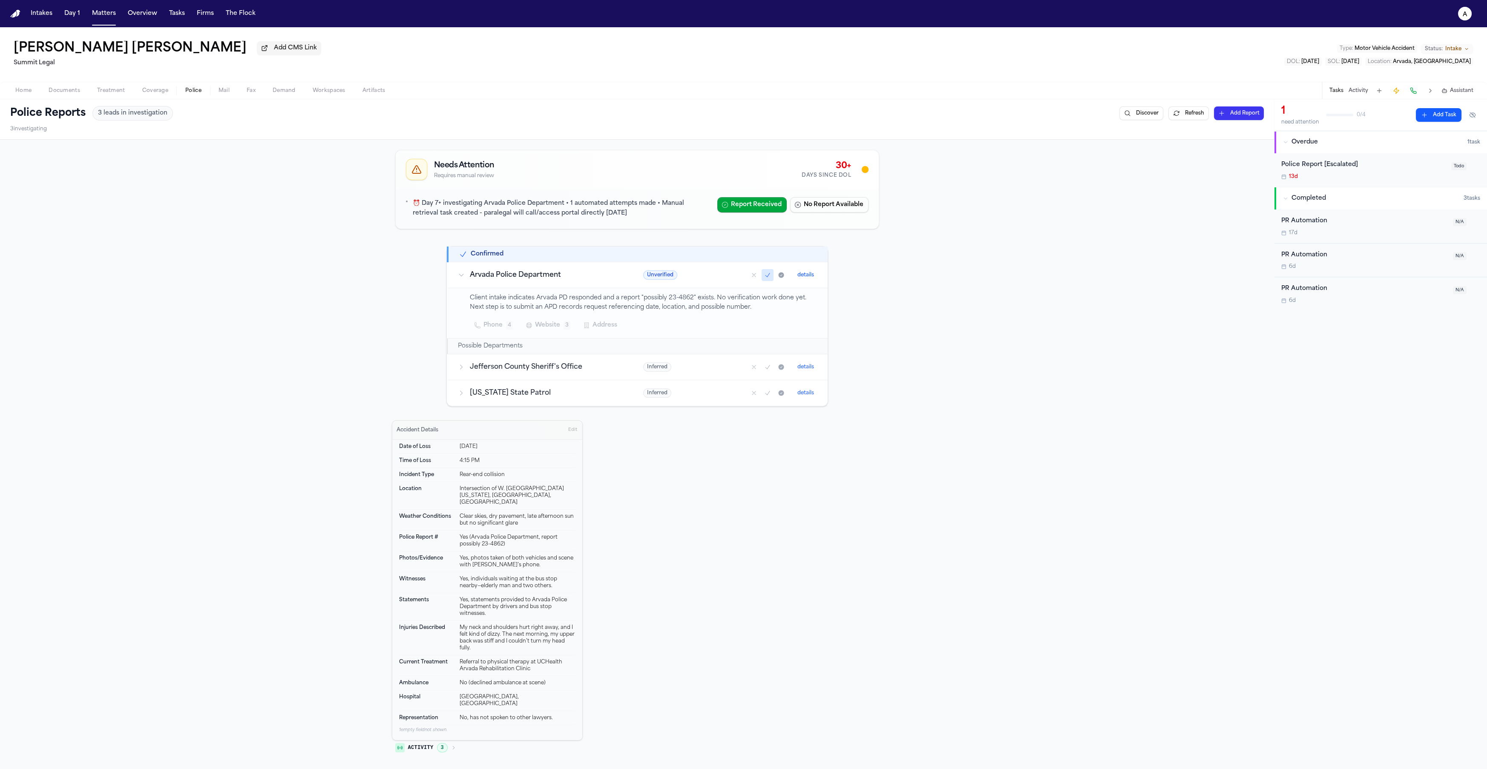
click at [669, 115] on button "Refresh" at bounding box center [1188, 113] width 40 height 14
click at [1175, 115] on button "Refresh" at bounding box center [1188, 113] width 40 height 14
click at [1173, 115] on button "Refresh" at bounding box center [1188, 113] width 40 height 14
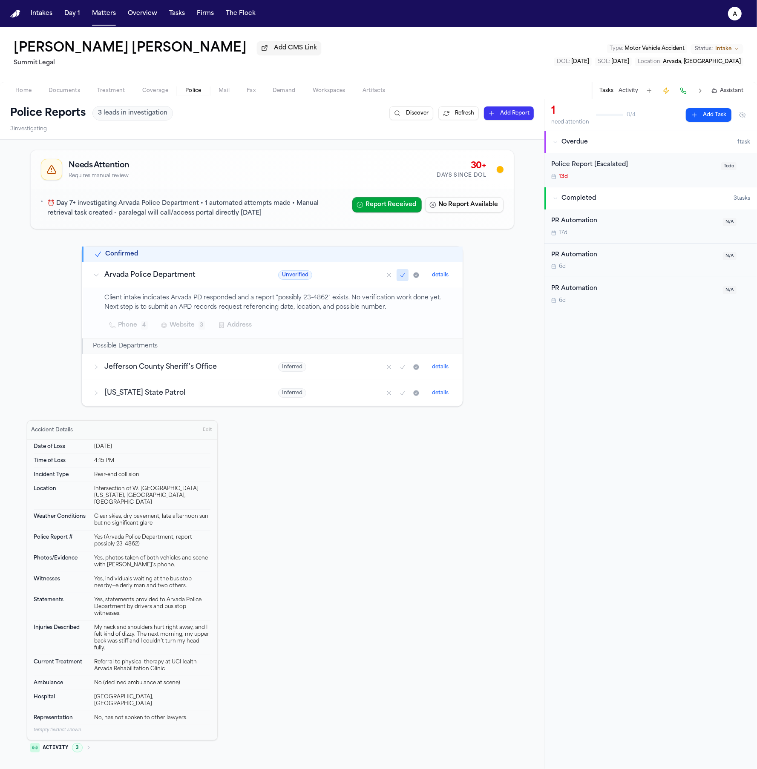
click at [46, 348] on div "Needs Attention Requires manual review 30+ Days Since DOL ⏰ Day 7+ investigatin…" at bounding box center [272, 453] width 491 height 612
click at [442, 115] on button "Refresh" at bounding box center [458, 113] width 40 height 14
click at [445, 112] on button "Refresh" at bounding box center [458, 113] width 40 height 14
click at [266, 189] on div "Needs Attention Requires manual review 30+ Days Since DOL" at bounding box center [272, 169] width 483 height 38
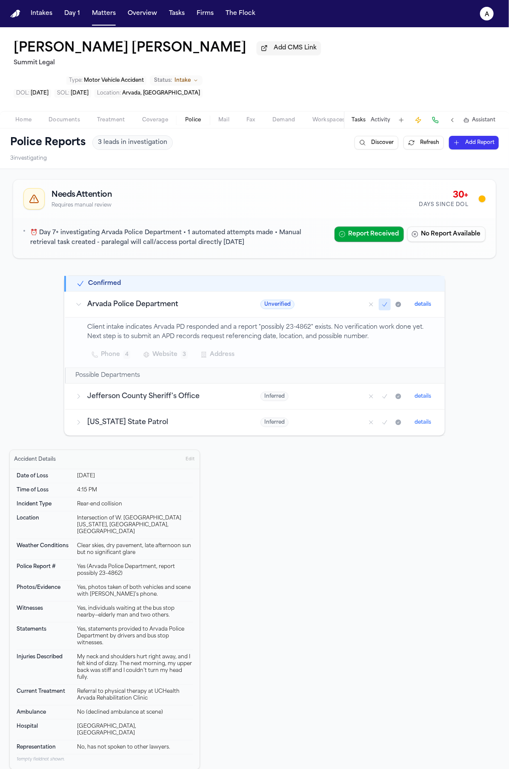
click at [408, 136] on button "Refresh" at bounding box center [424, 143] width 40 height 14
click at [418, 136] on button "Refresh" at bounding box center [424, 143] width 40 height 14
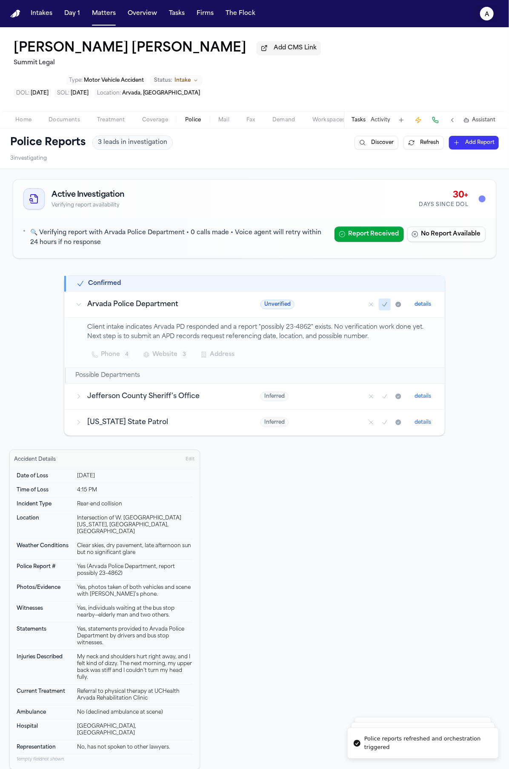
click at [486, 21] on button "a" at bounding box center [487, 13] width 24 height 19
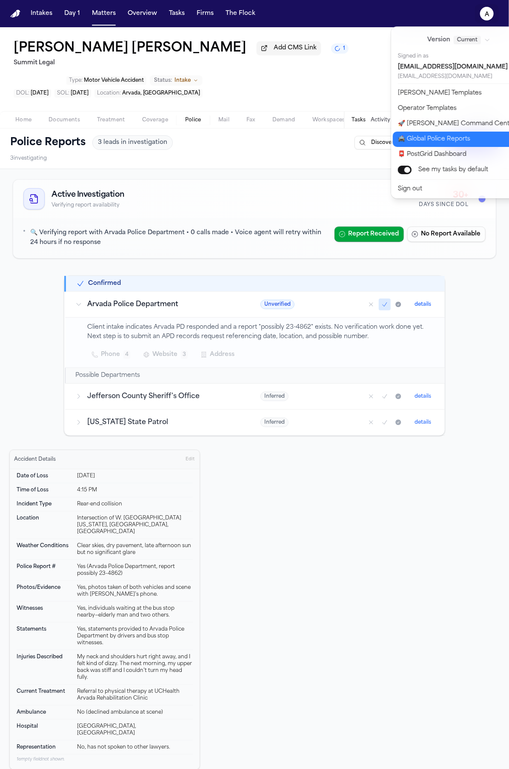
drag, startPoint x: 460, startPoint y: 118, endPoint x: 447, endPoint y: 142, distance: 28.0
click at [447, 142] on div "Version Current Signed in as admin@finchlegal.com admin@finchlegal.com Bland Te…" at bounding box center [463, 112] width 145 height 172
click at [457, 122] on button "🚀 Bland Command Center" at bounding box center [464, 123] width 142 height 15
select select "**"
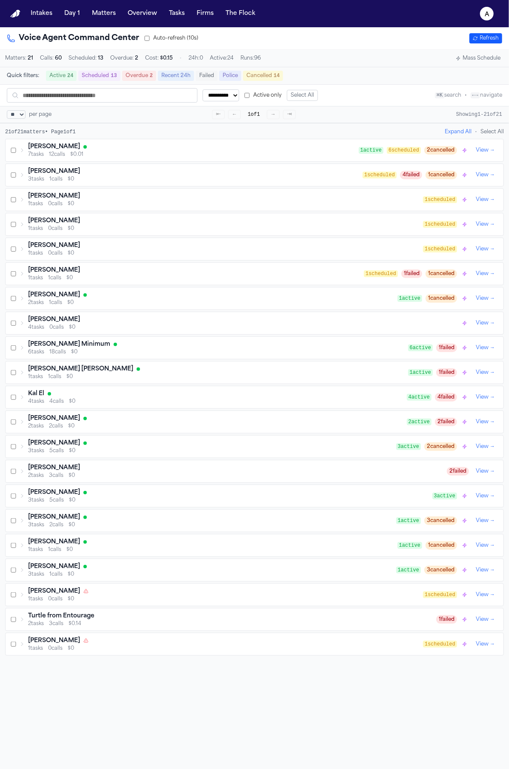
click at [491, 60] on button "Mass Schedule" at bounding box center [479, 58] width 52 height 10
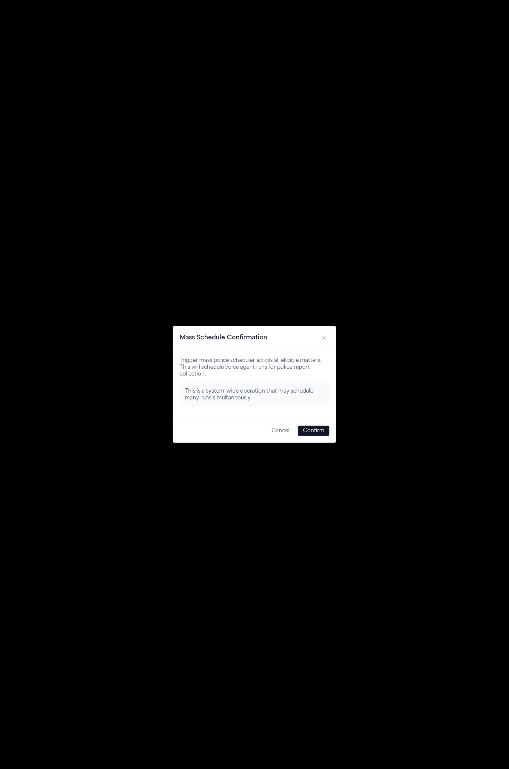
click at [314, 431] on button "Confirm" at bounding box center [314, 431] width 32 height 10
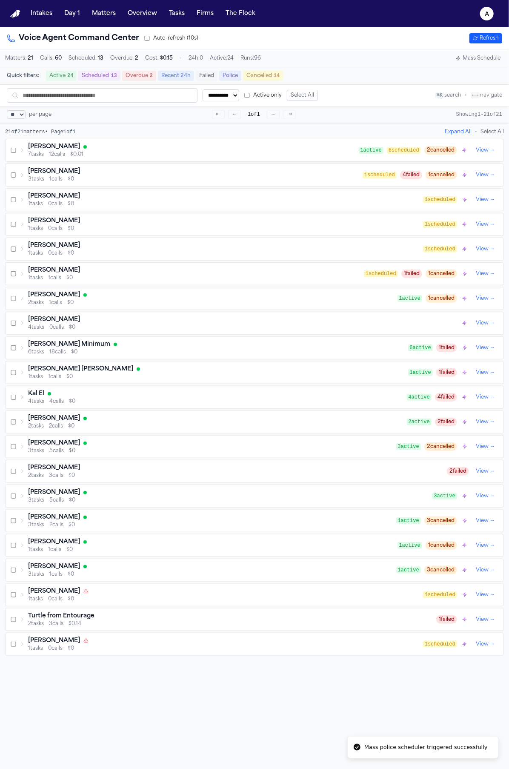
click at [161, 12] on div "Intakes Day 1 Matters Overview Tasks Firms The Flock" at bounding box center [143, 13] width 232 height 15
click at [167, 13] on button "Tasks" at bounding box center [177, 13] width 23 height 15
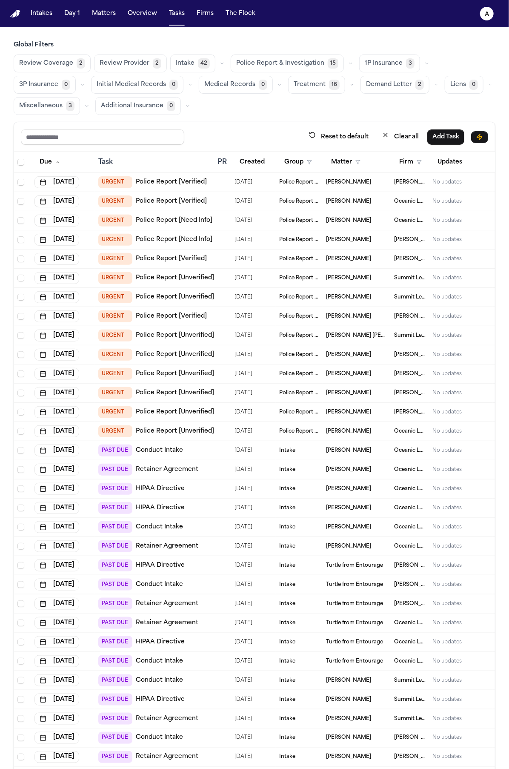
click at [216, 239] on td at bounding box center [222, 239] width 17 height 19
click at [227, 220] on div at bounding box center [223, 220] width 10 height 7
click at [218, 245] on td at bounding box center [222, 239] width 17 height 19
